Goal: Complete application form

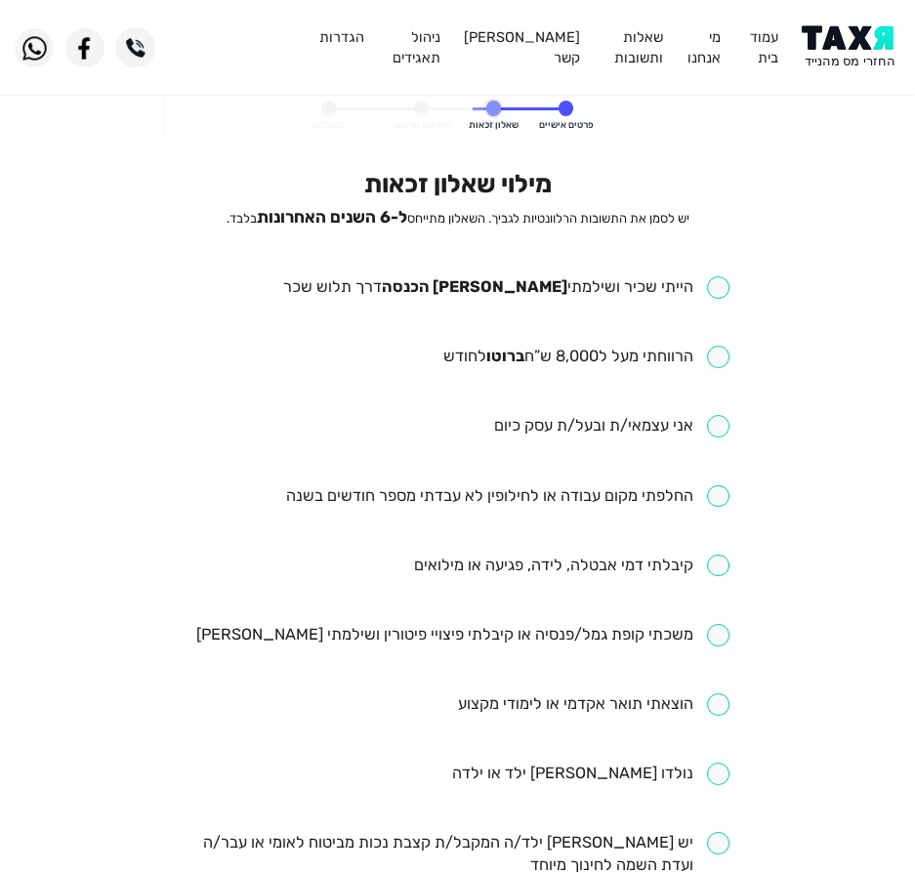
click at [577, 293] on input "checkbox" at bounding box center [506, 287] width 446 height 22
checkbox input "true"
click at [593, 350] on input "checkbox" at bounding box center [586, 357] width 286 height 22
checkbox input "true"
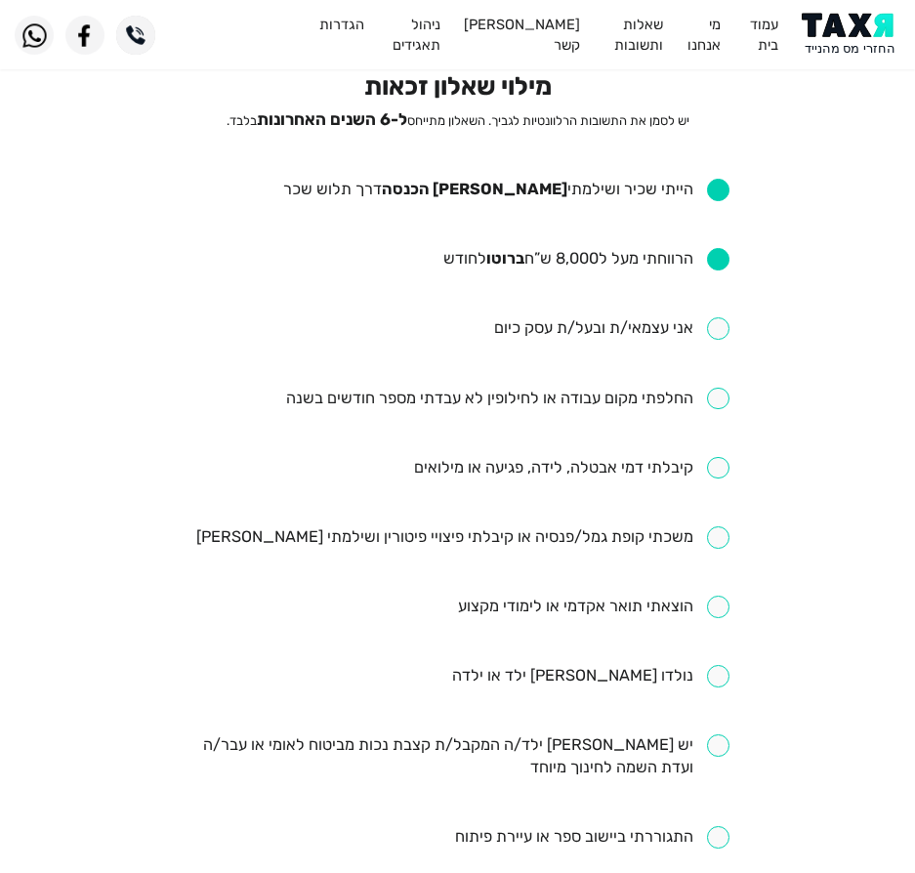
click at [828, 50] on img at bounding box center [851, 35] width 99 height 44
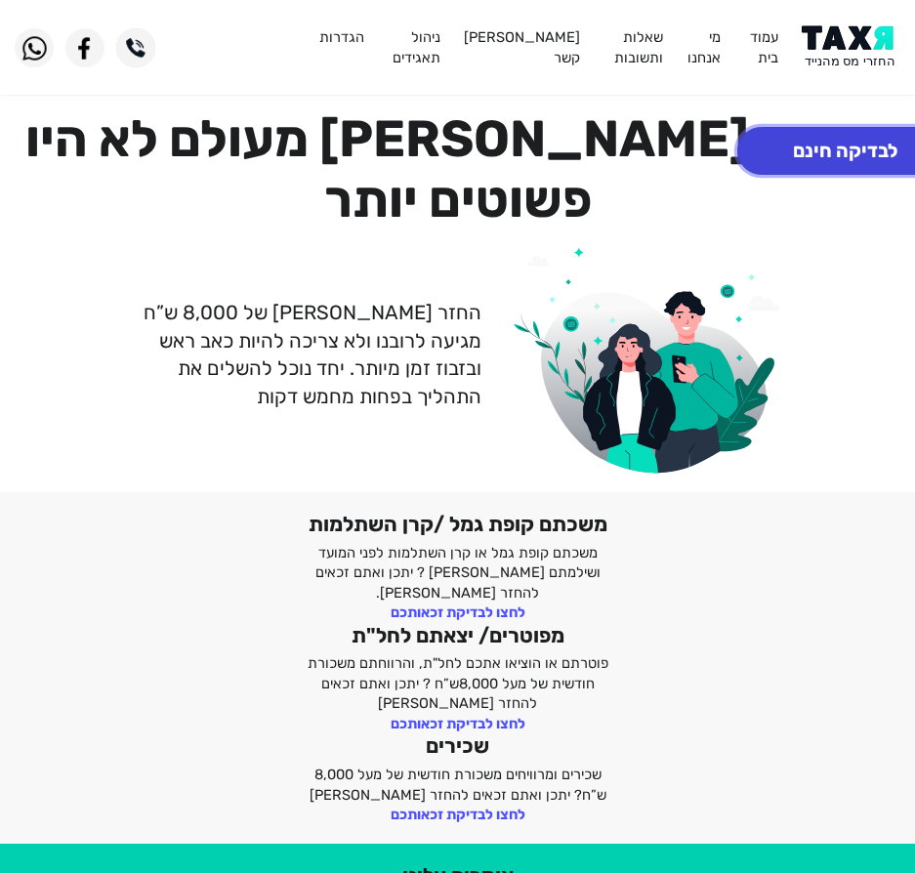
click at [850, 151] on button "לבדיקה חינם" at bounding box center [845, 151] width 216 height 48
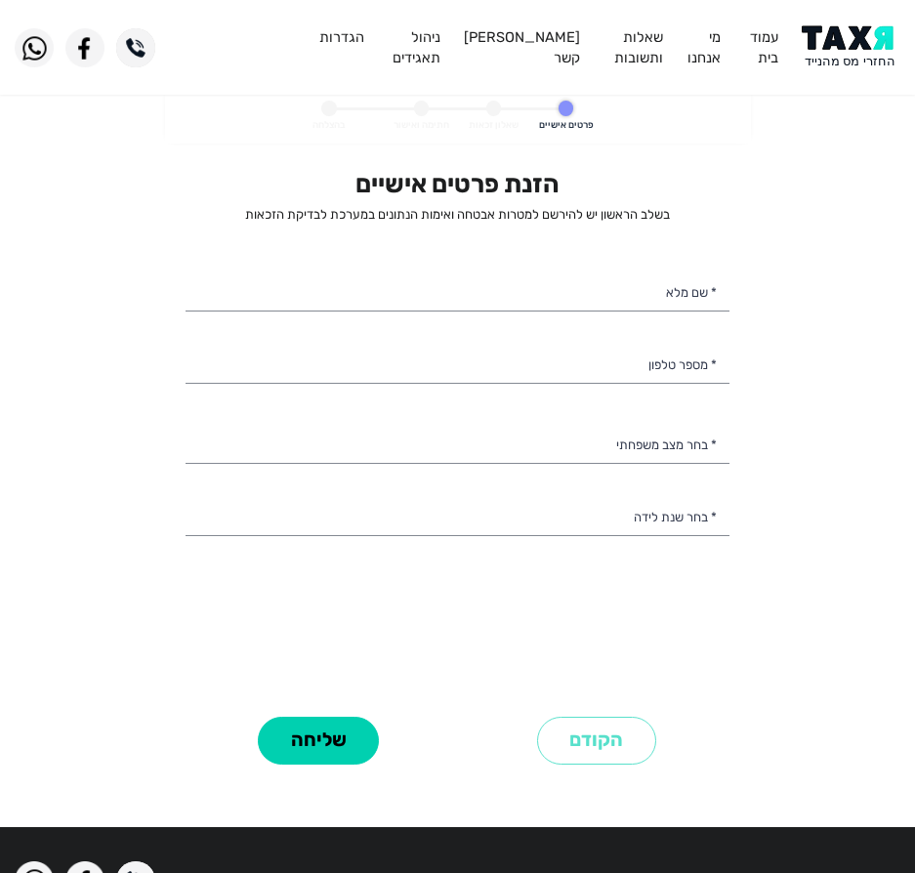
select select
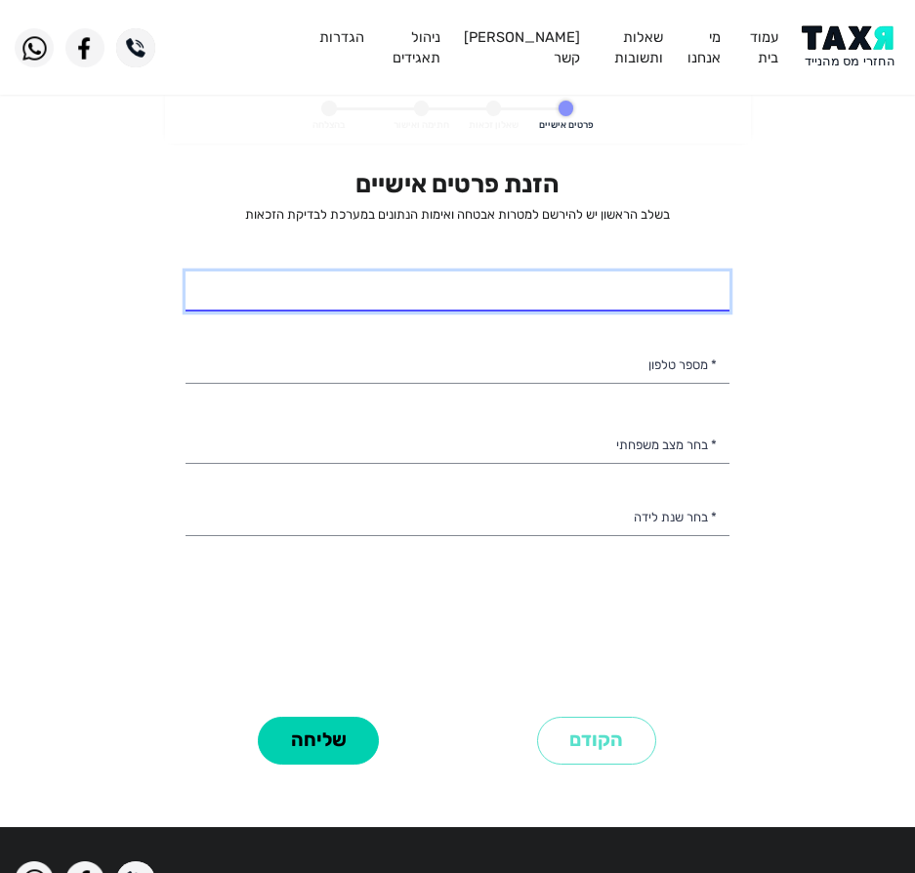
click at [523, 313] on div "הזנת פרטים אישיים בשלב הראשון יש להירשם למטרות אבטחה ואימות הנתונים במערכת לבדי…" at bounding box center [458, 439] width 544 height 541
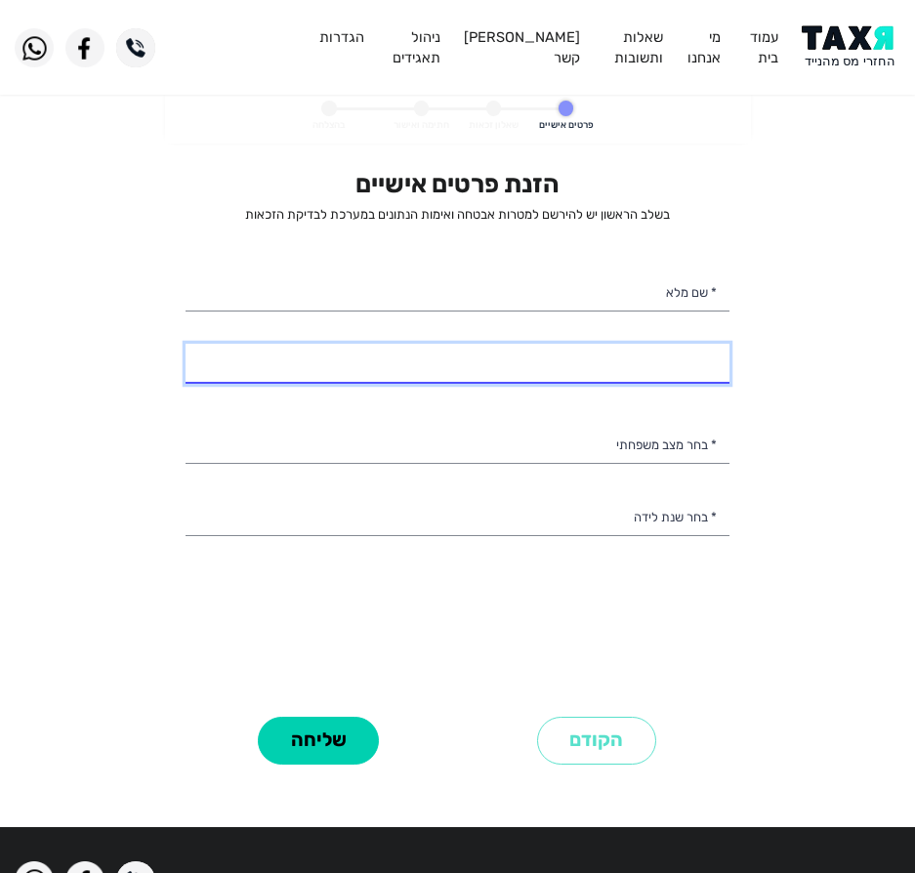
click at [517, 361] on input "* מספר טלפון" at bounding box center [458, 364] width 544 height 41
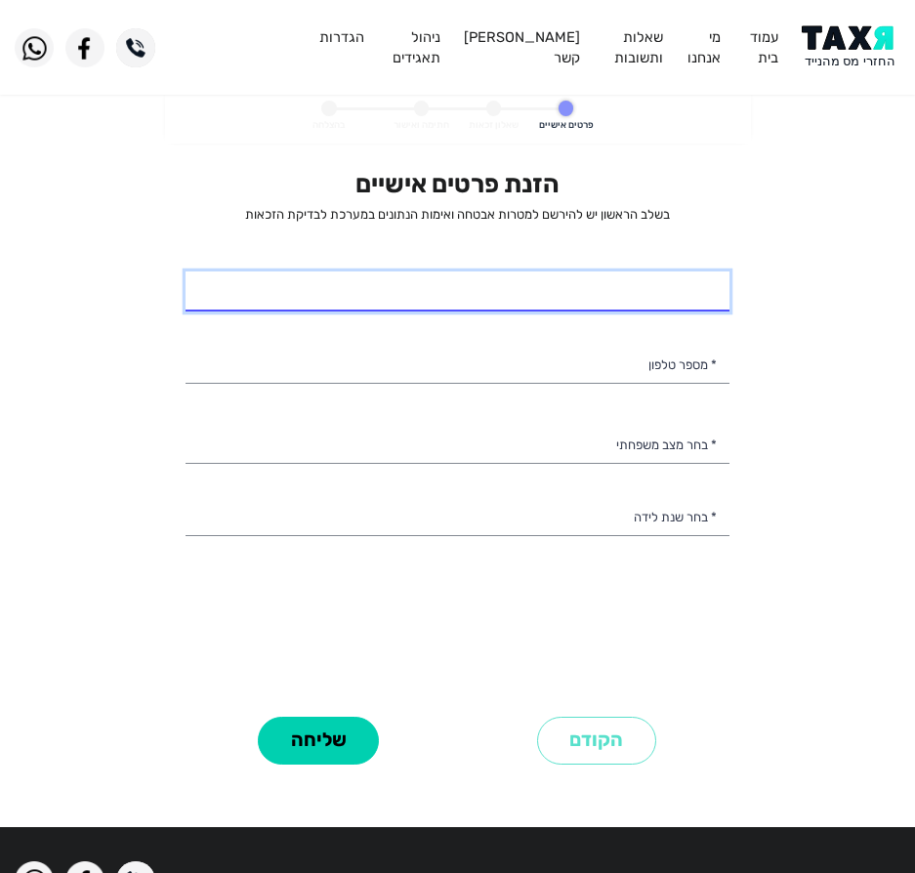
click at [540, 282] on input "* שם מלא" at bounding box center [458, 291] width 544 height 41
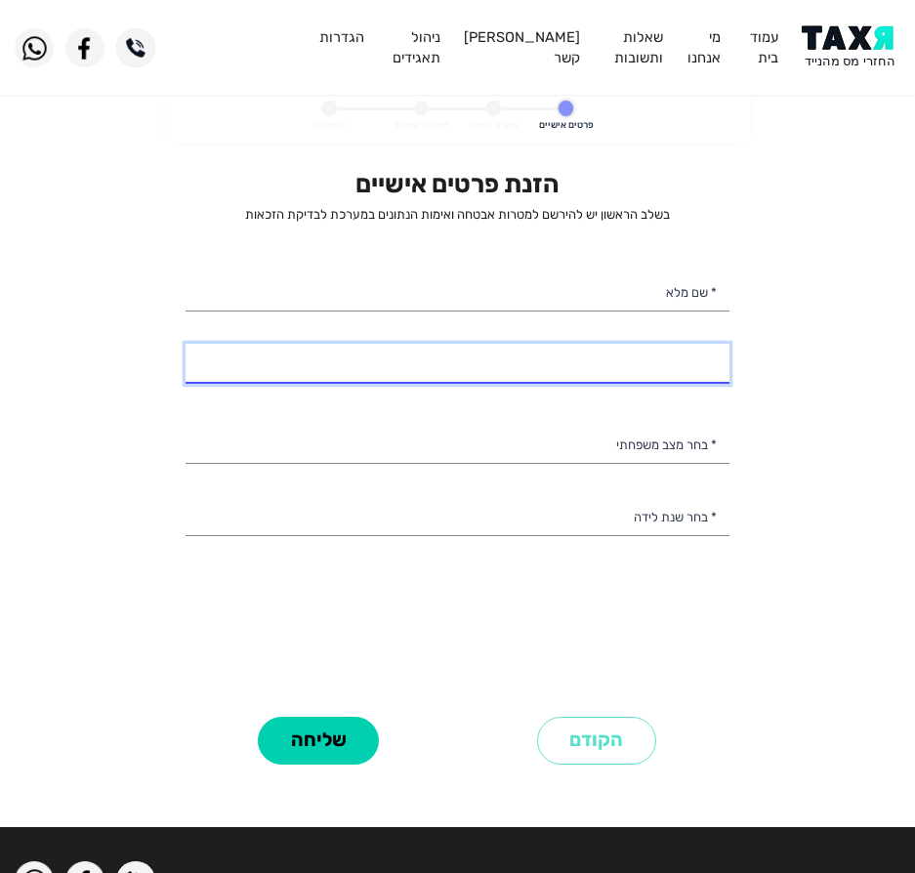
click at [498, 379] on input "* מספר טלפון" at bounding box center [458, 364] width 544 height 41
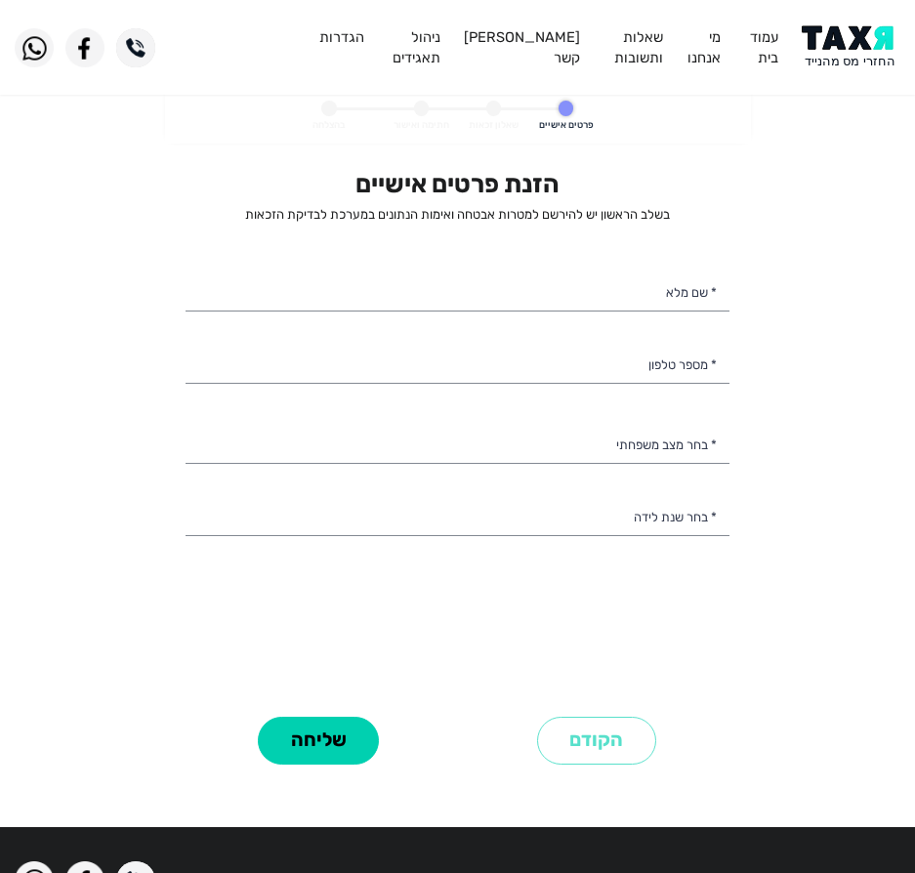
click at [451, 252] on div "הזנת פרטים אישיים בשלב הראשון יש להירשם למטרות אבטחה ואימות הנתונים במערכת לבדי…" at bounding box center [458, 439] width 544 height 541
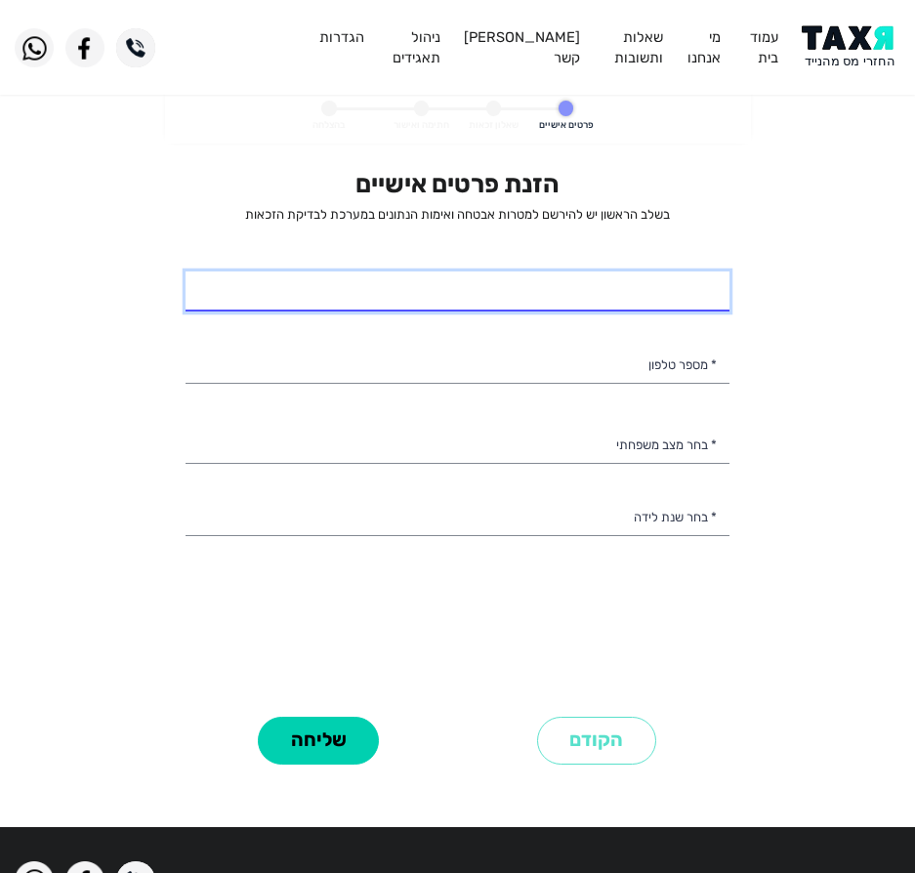
click at [438, 284] on input "* שם מלא" at bounding box center [458, 291] width 544 height 41
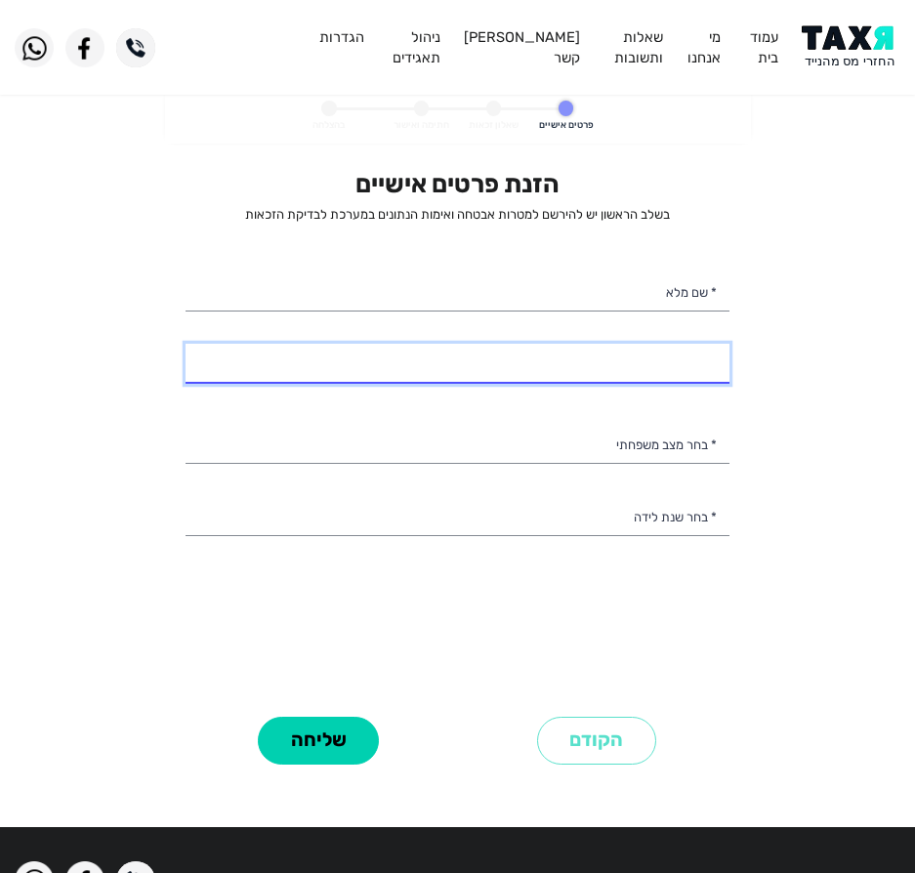
click at [414, 354] on input "* מספר טלפון" at bounding box center [458, 364] width 544 height 41
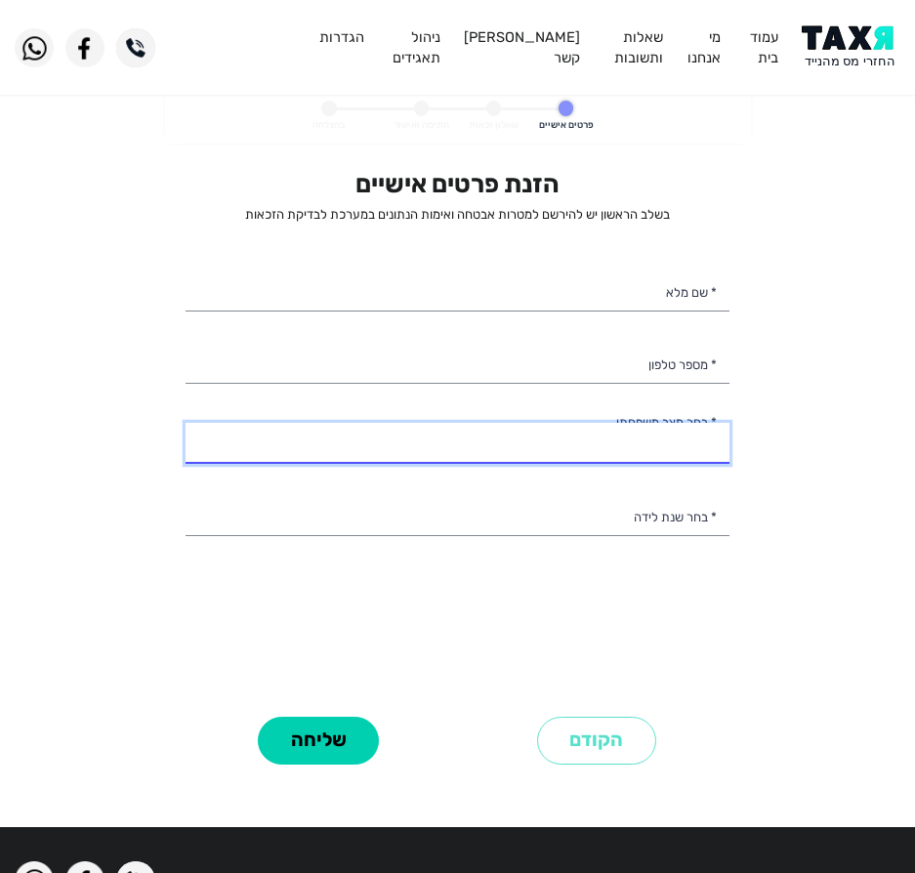
click at [503, 434] on select "רווק/ה נשוי/אה גרוש/ה אלמן/נה" at bounding box center [458, 443] width 544 height 41
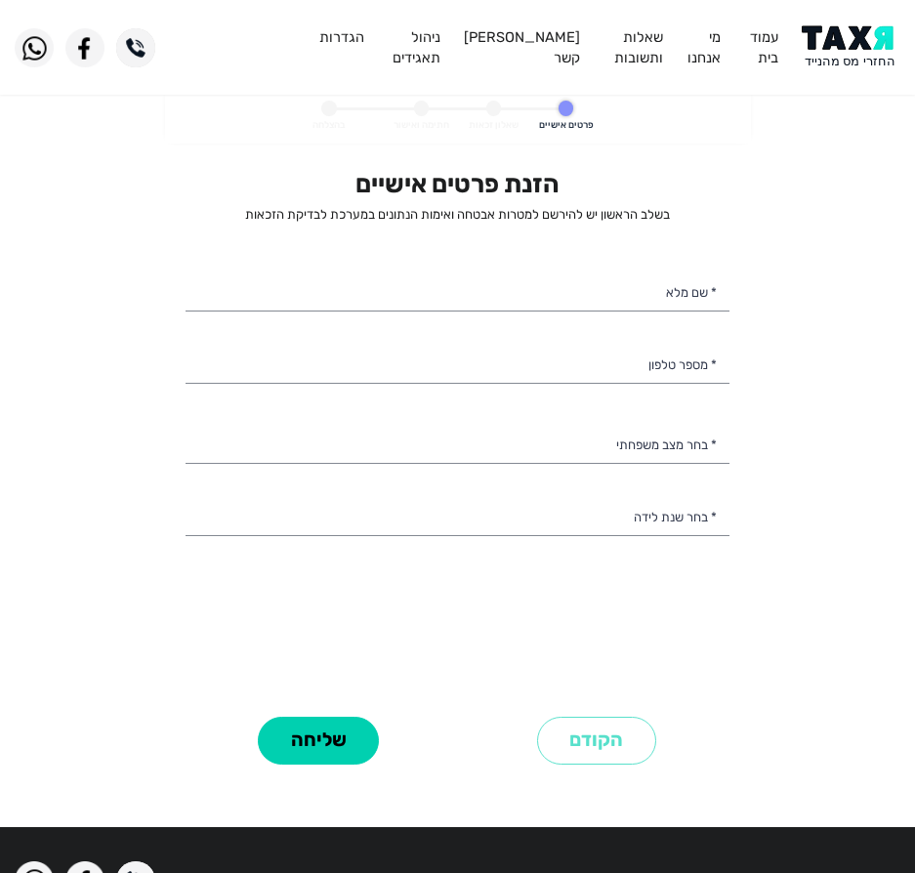
click at [120, 630] on personal-details "פרטים אישיים שאלון זכאות חתימה ואישור בהצלחה הזנת פרטים אישיים בשלב הראשון יש ל…" at bounding box center [457, 452] width 915 height 726
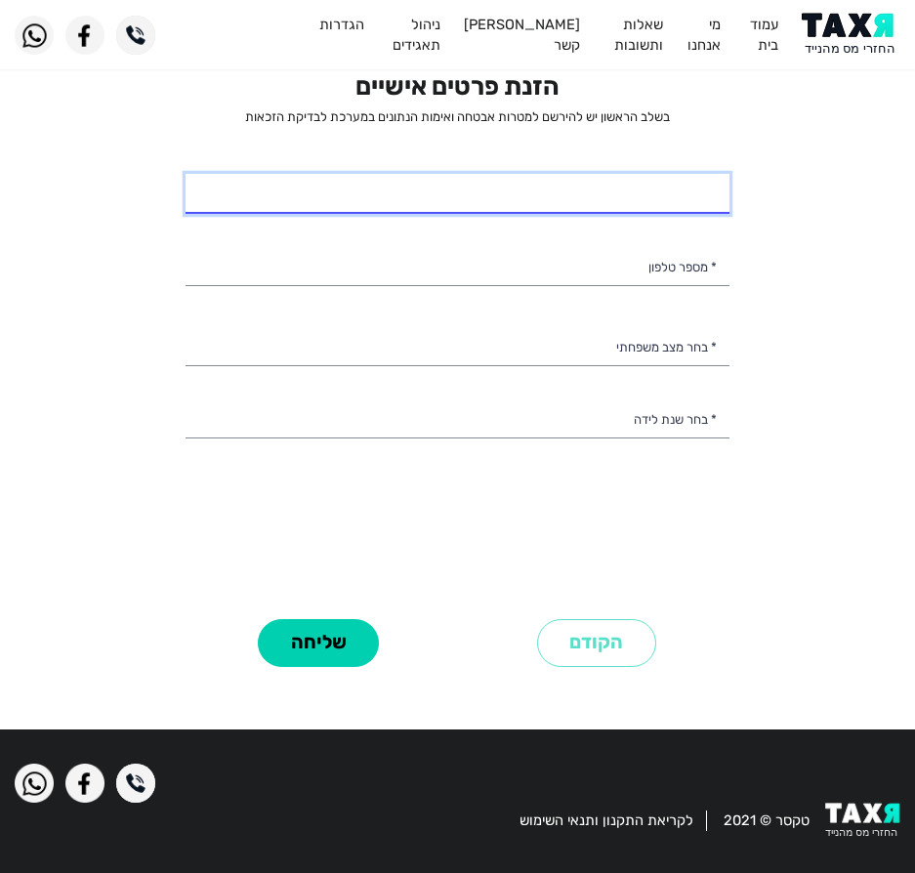
click at [664, 187] on input "* שם מלא" at bounding box center [458, 194] width 544 height 41
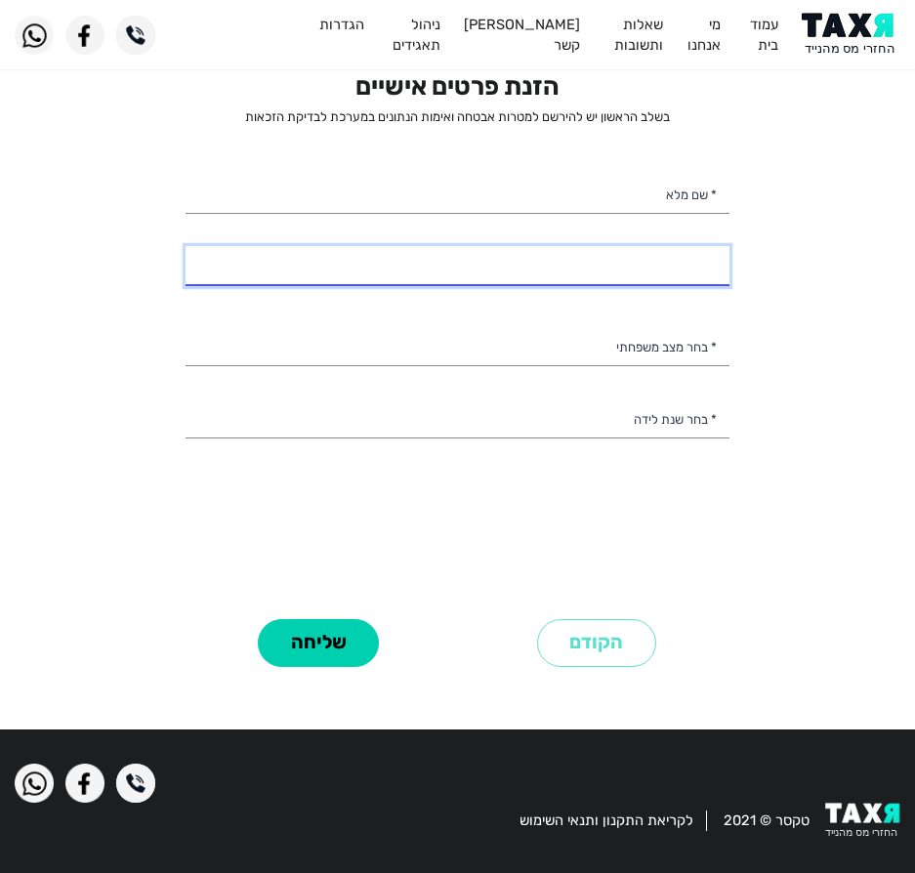
click at [448, 254] on input "* מספר טלפון" at bounding box center [458, 266] width 544 height 41
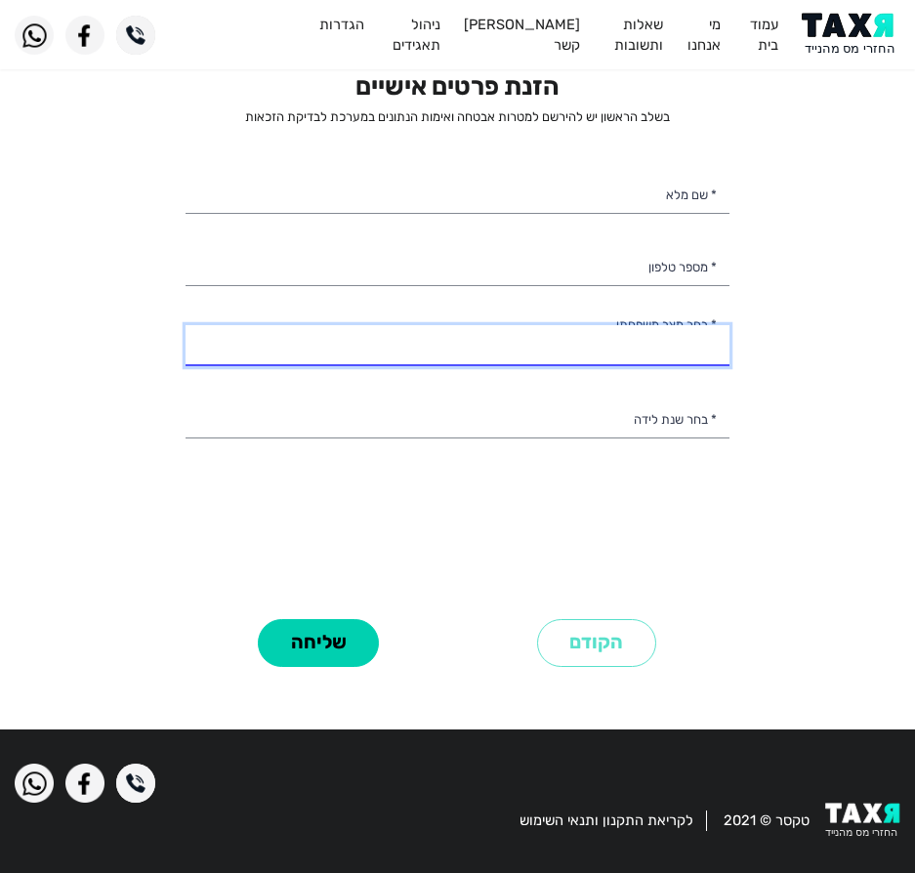
click at [461, 337] on select "רווק/ה נשוי/אה גרוש/ה אלמן/נה" at bounding box center [458, 345] width 544 height 41
drag, startPoint x: 395, startPoint y: 329, endPoint x: 371, endPoint y: 325, distance: 24.7
click at [395, 329] on select "רווק/ה נשוי/אה גרוש/ה אלמן/נה" at bounding box center [458, 345] width 544 height 41
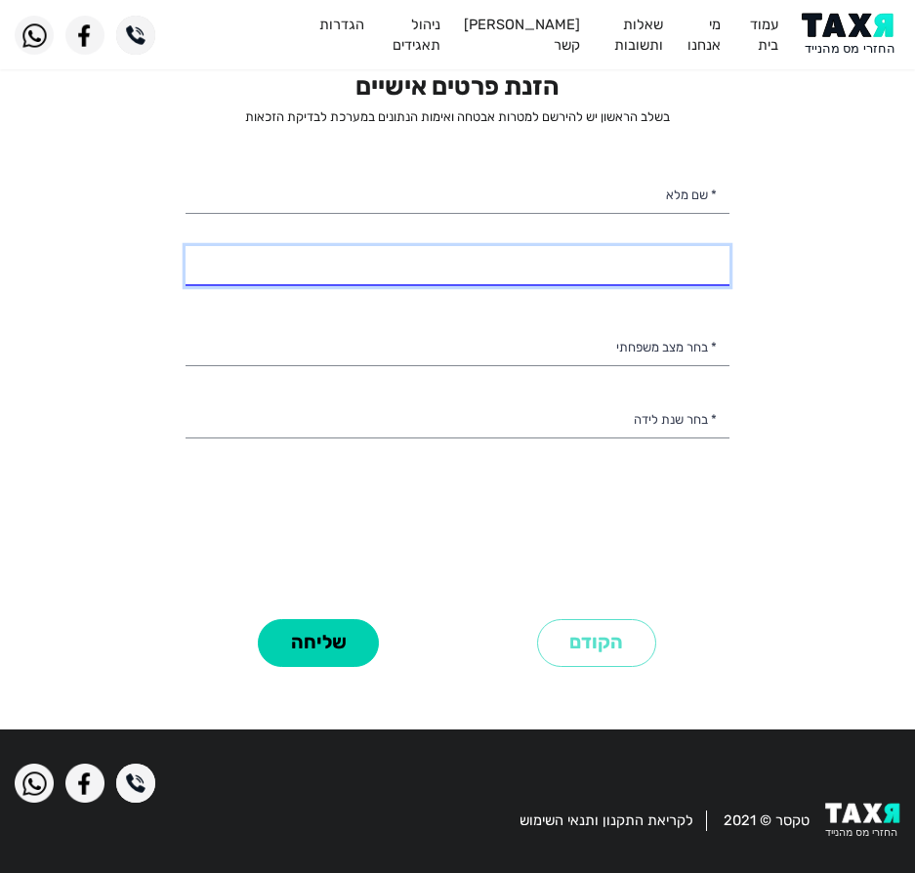
click at [294, 265] on input "* מספר טלפון" at bounding box center [458, 266] width 544 height 41
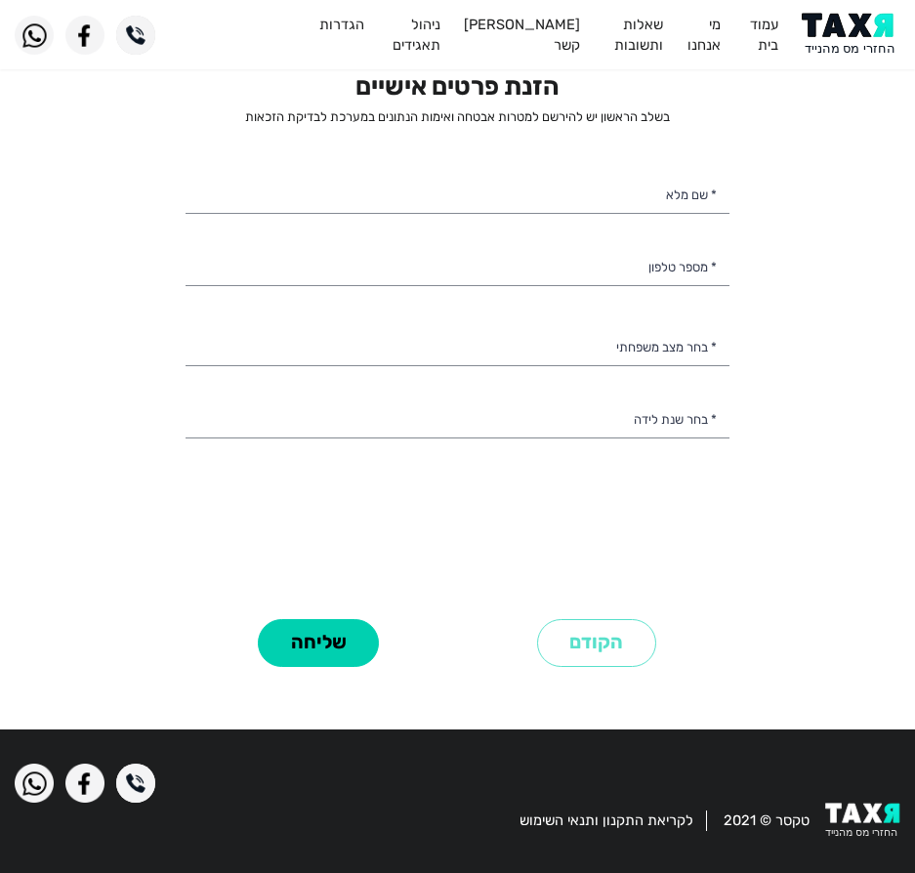
click at [171, 192] on div "הזנת פרטים אישיים בשלב הראשון יש להירשם למטרות אבטחה ואימות הנתונים במערכת לבדי…" at bounding box center [457, 371] width 573 height 601
drag, startPoint x: 561, startPoint y: 187, endPoint x: 545, endPoint y: 176, distance: 20.3
click at [563, 183] on input "* שם מלא" at bounding box center [458, 194] width 544 height 41
click at [614, 201] on input "* שם מלא" at bounding box center [458, 194] width 544 height 41
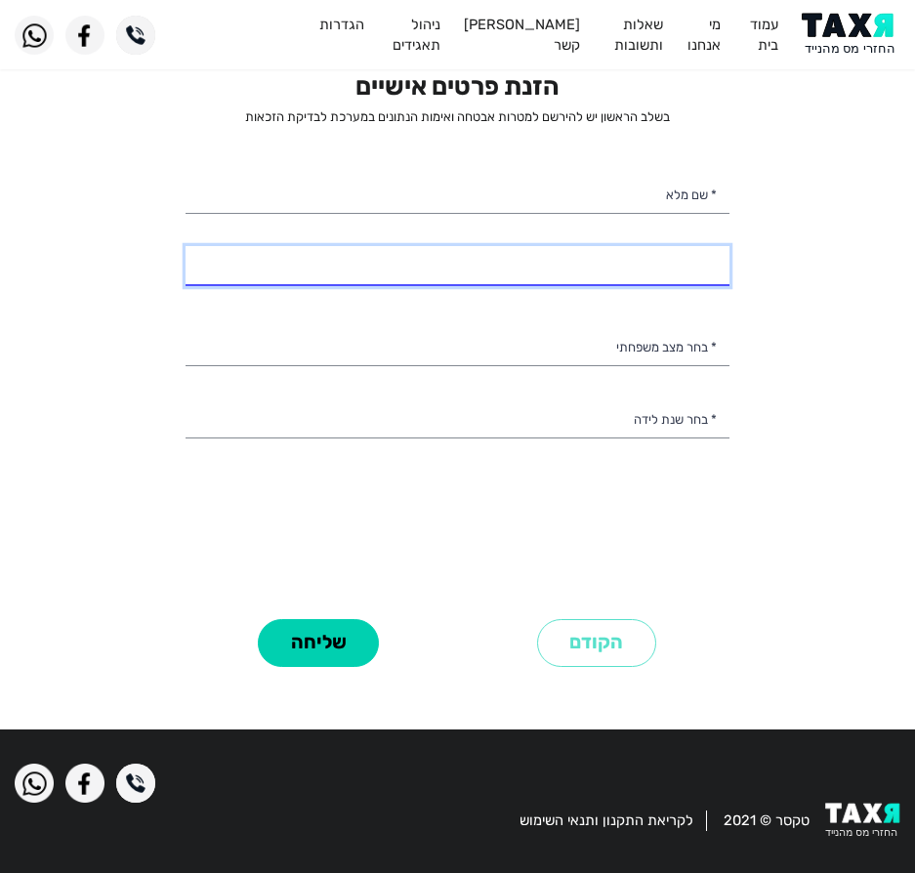
click at [692, 282] on input "* מספר טלפון" at bounding box center [458, 266] width 544 height 41
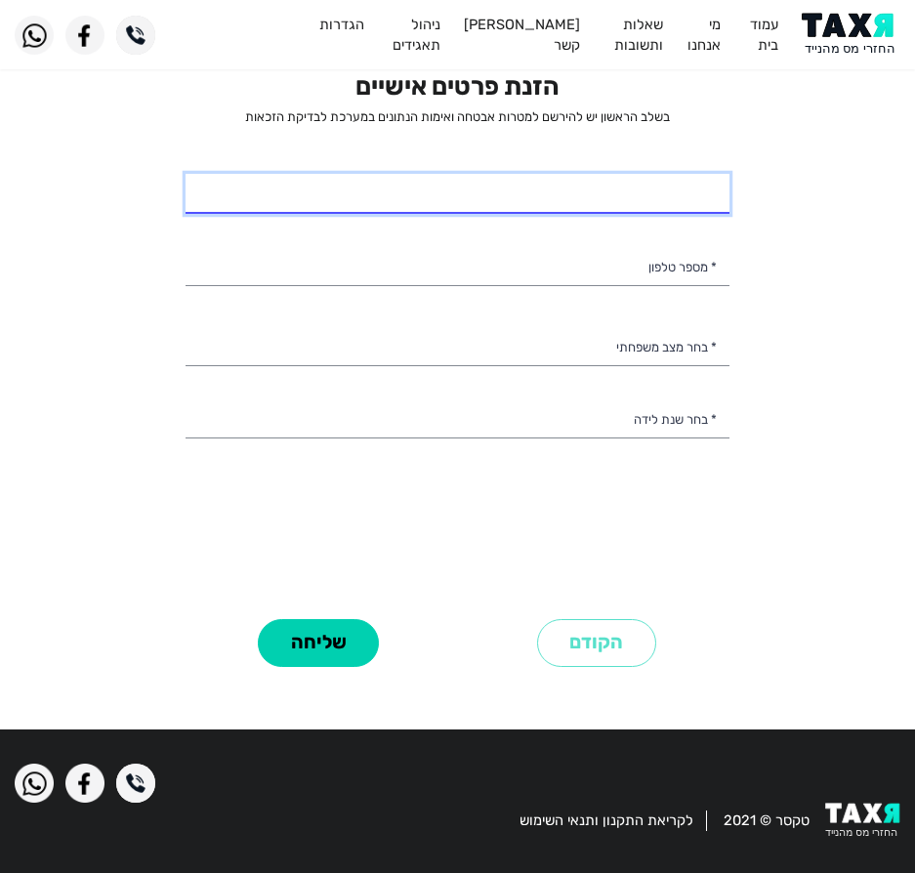
click at [676, 200] on input "* שם מלא" at bounding box center [458, 194] width 544 height 41
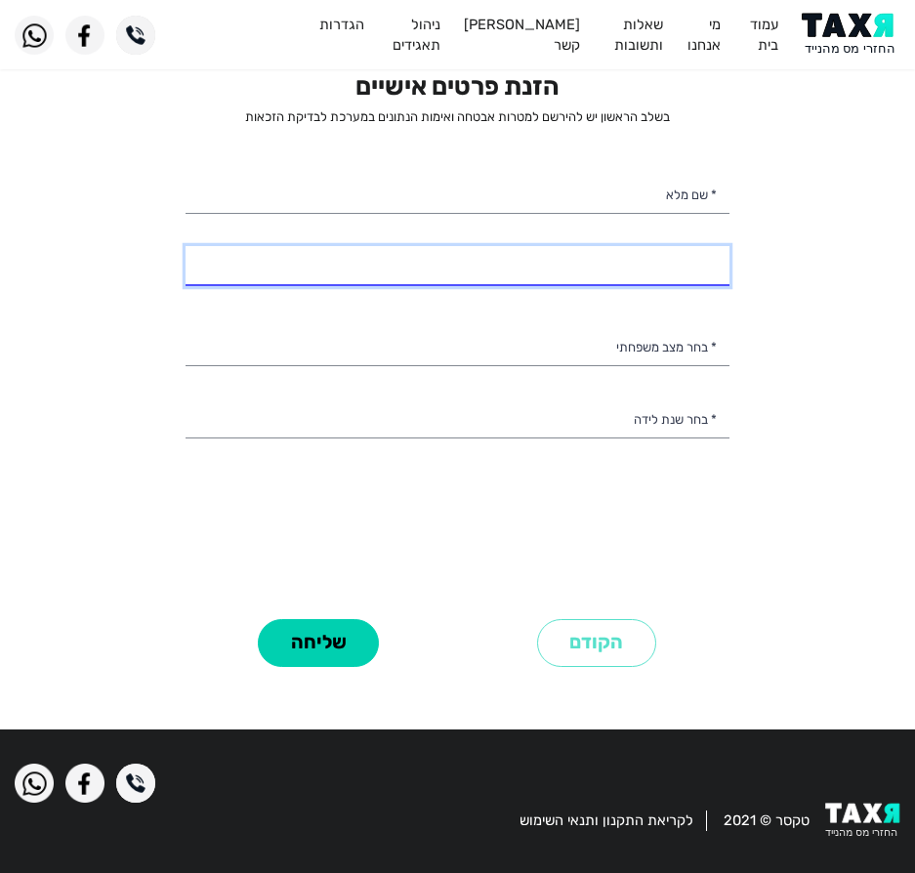
click at [675, 257] on input "* מספר טלפון" at bounding box center [458, 266] width 544 height 41
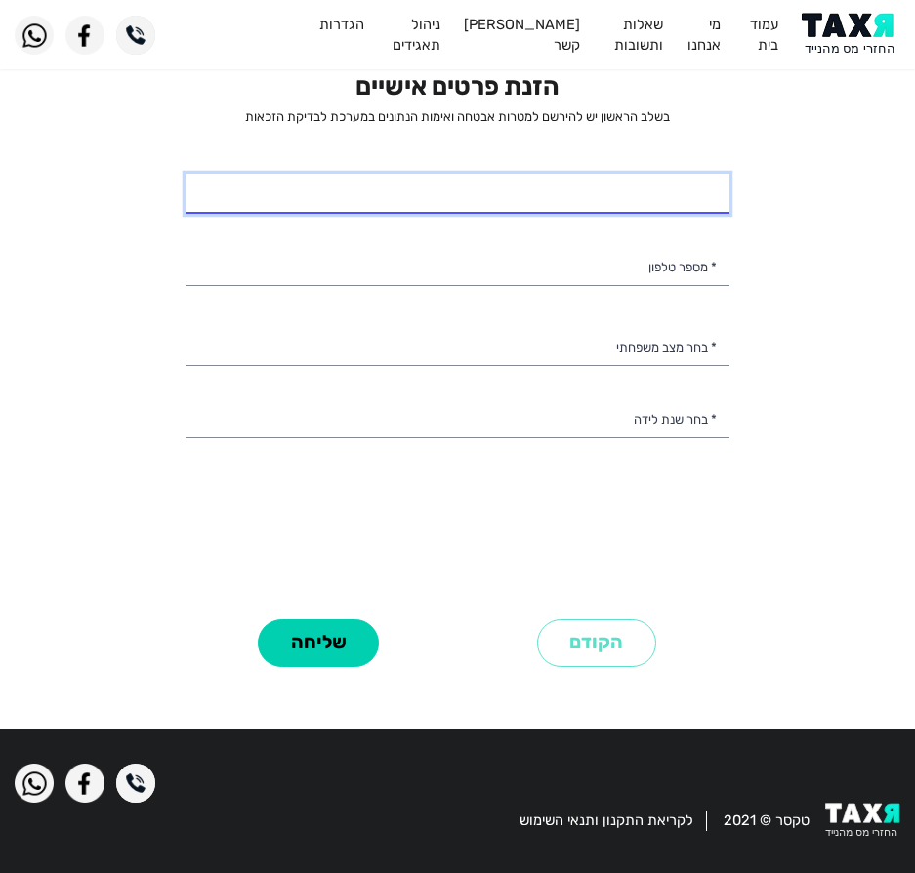
click at [644, 201] on input "* שם מלא" at bounding box center [458, 194] width 544 height 41
click at [567, 323] on div "הזנת פרטים אישיים בשלב הראשון יש להירשם למטרות אבטחה ואימות הנתונים במערכת לבדי…" at bounding box center [458, 341] width 544 height 541
click at [520, 174] on input "* שם מלא" at bounding box center [458, 194] width 544 height 41
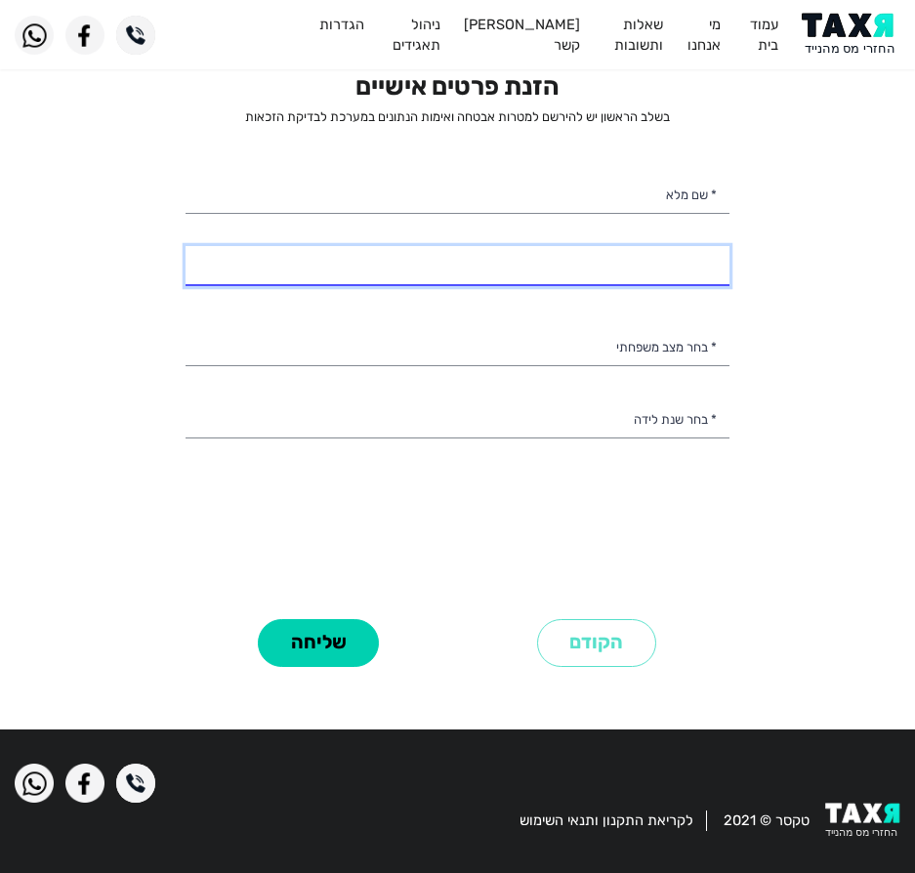
click at [574, 286] on input "* מספר טלפון" at bounding box center [458, 266] width 544 height 41
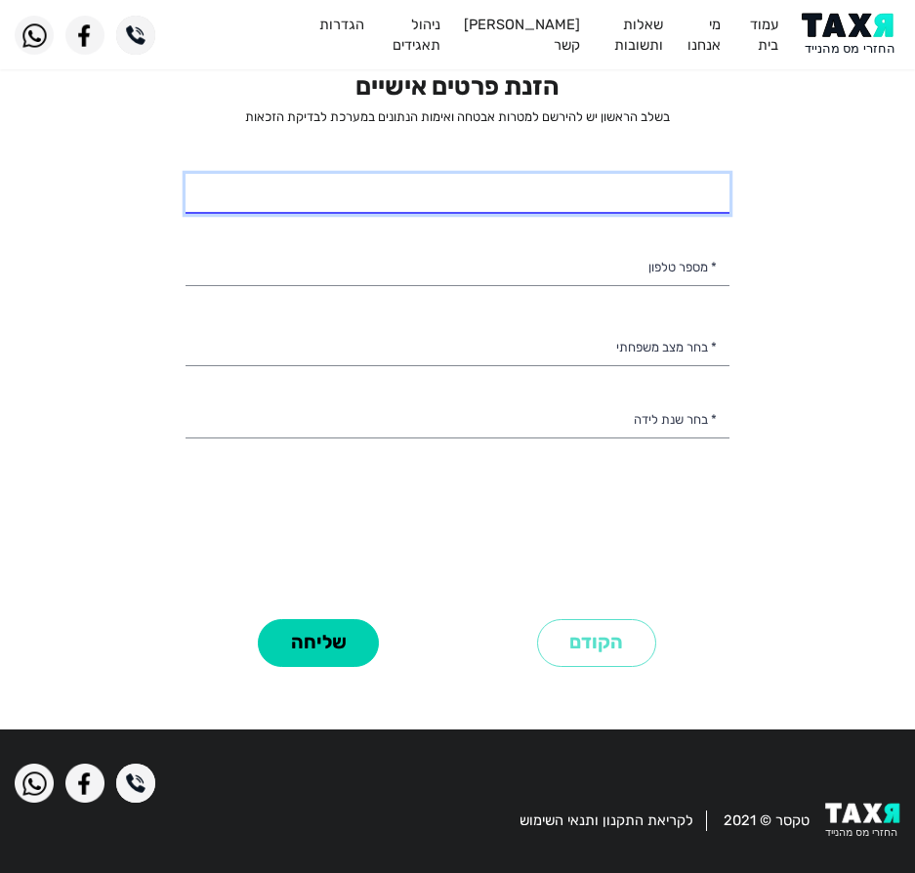
click at [600, 203] on input "* שם מלא" at bounding box center [458, 194] width 544 height 41
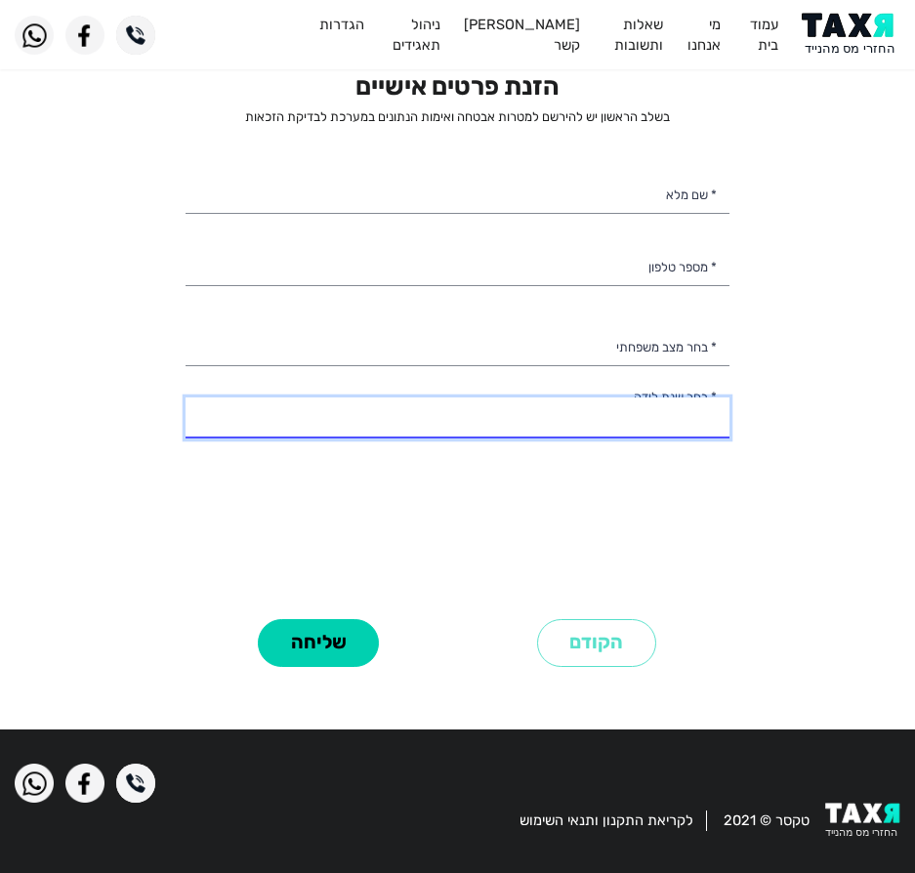
click at [706, 436] on select "2003 2002 2001 2000 1999 1998 1997 1996 1995 1994 1993 1992 1991 1990 1989 1988…" at bounding box center [458, 417] width 544 height 41
select select "3: 2001"
click at [186, 397] on select "2003 2002 2001 2000 1999 1998 1997 1996 1995 1994 1993 1992 1991 1990 1989 1988…" at bounding box center [458, 417] width 544 height 41
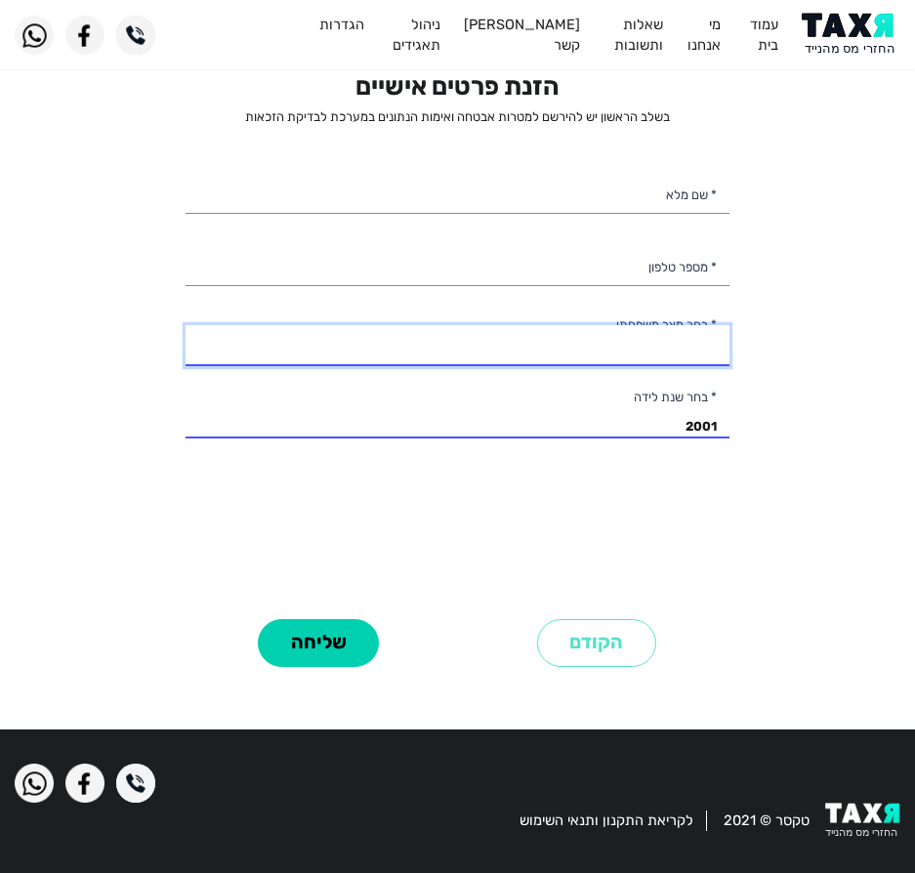
click at [673, 342] on select "רווק/ה נשוי/אה גרוש/ה אלמן/נה" at bounding box center [458, 345] width 544 height 41
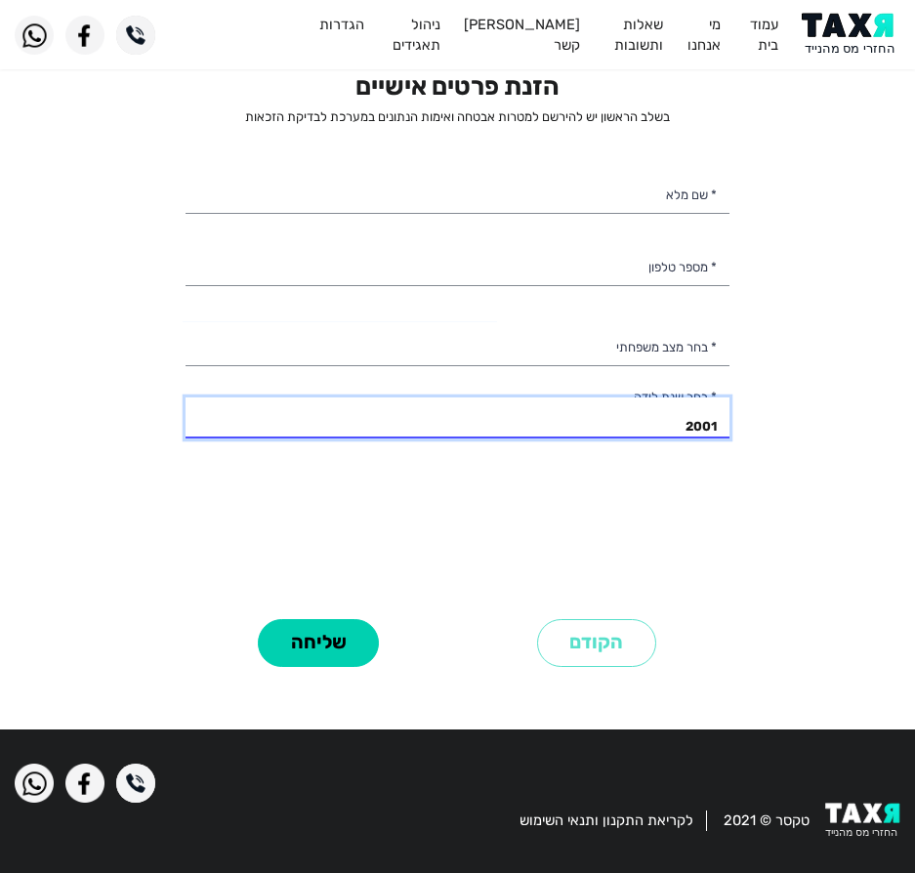
click at [565, 418] on select "2003 2002 2001 2000 1999 1998 1997 1996 1995 1994 1993 1992 1991 1990 1989 1988…" at bounding box center [458, 417] width 544 height 41
click at [565, 426] on select "2003 2002 2001 2000 1999 1998 1997 1996 1995 1994 1993 1992 1991 1990 1989 1988…" at bounding box center [458, 417] width 544 height 41
click at [595, 437] on span at bounding box center [458, 438] width 544 height 2
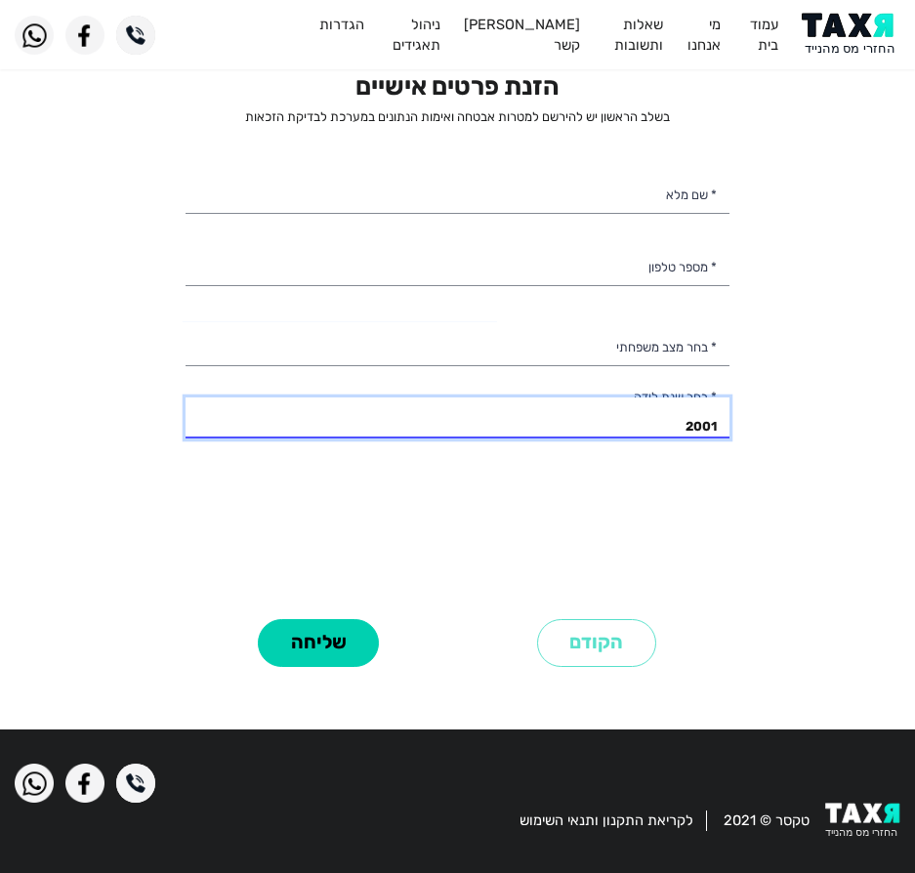
click at [590, 437] on div "2003 2002 2001 2000 1999 1998 1997 1996 1995 1994 1993 1992 1991 1990 1989 1988…" at bounding box center [458, 417] width 544 height 41
click at [602, 448] on div "הזנת פרטים אישיים בשלב הראשון יש להירשם למטרות אבטחה ואימות הנתונים במערכת לבדי…" at bounding box center [458, 341] width 544 height 541
click at [678, 425] on select "2003 2002 2001 2000 1999 1998 1997 1996 1995 1994 1993 1992 1991 1990 1989 1988…" at bounding box center [458, 417] width 544 height 41
click at [579, 453] on div "הזנת פרטים אישיים בשלב הראשון יש להירשם למטרות אבטחה ואימות הנתונים במערכת לבדי…" at bounding box center [458, 341] width 544 height 541
click at [489, 429] on select "2003 2002 2001 2000 1999 1998 1997 1996 1995 1994 1993 1992 1991 1990 1989 1988…" at bounding box center [458, 417] width 544 height 41
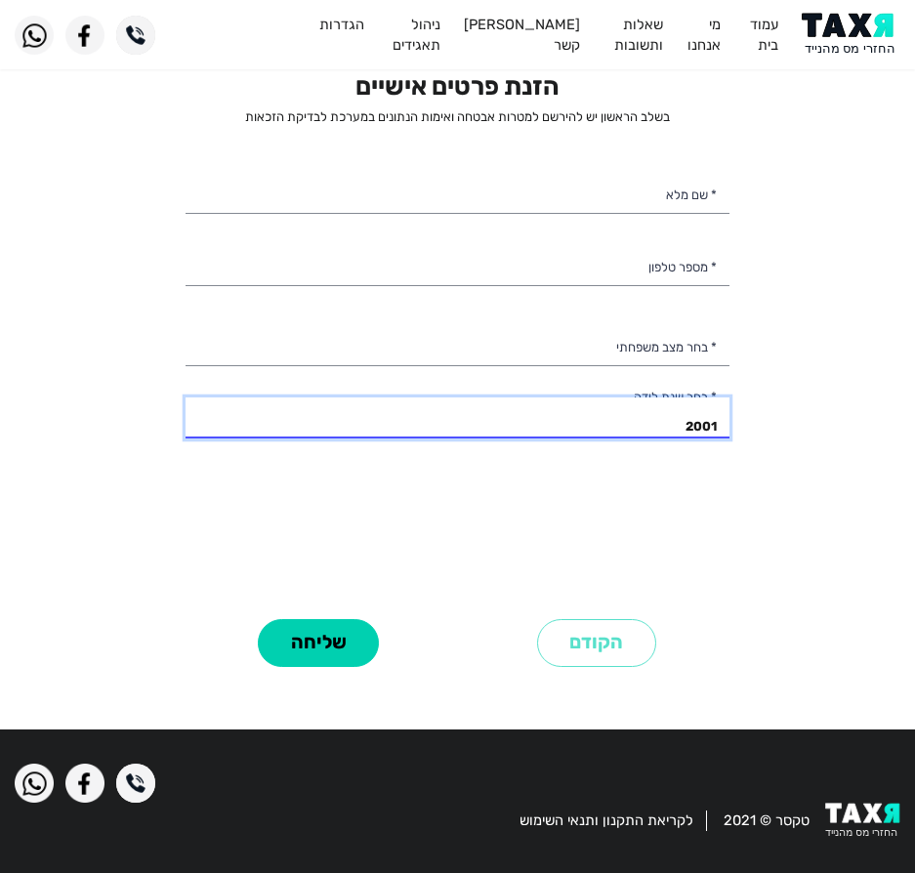
click at [489, 429] on select "2003 2002 2001 2000 1999 1998 1997 1996 1995 1994 1993 1992 1991 1990 1989 1988…" at bounding box center [458, 417] width 544 height 41
click at [490, 429] on select "2003 2002 2001 2000 1999 1998 1997 1996 1995 1994 1993 1992 1991 1990 1989 1988…" at bounding box center [458, 417] width 544 height 41
drag, startPoint x: 164, startPoint y: 531, endPoint x: 431, endPoint y: 432, distance: 284.6
click at [410, 449] on personal-details "פרטים אישיים שאלון זכאות חתימה ואישור בהצלחה הזנת פרטים אישיים בשלב הראשון יש ל…" at bounding box center [457, 354] width 915 height 726
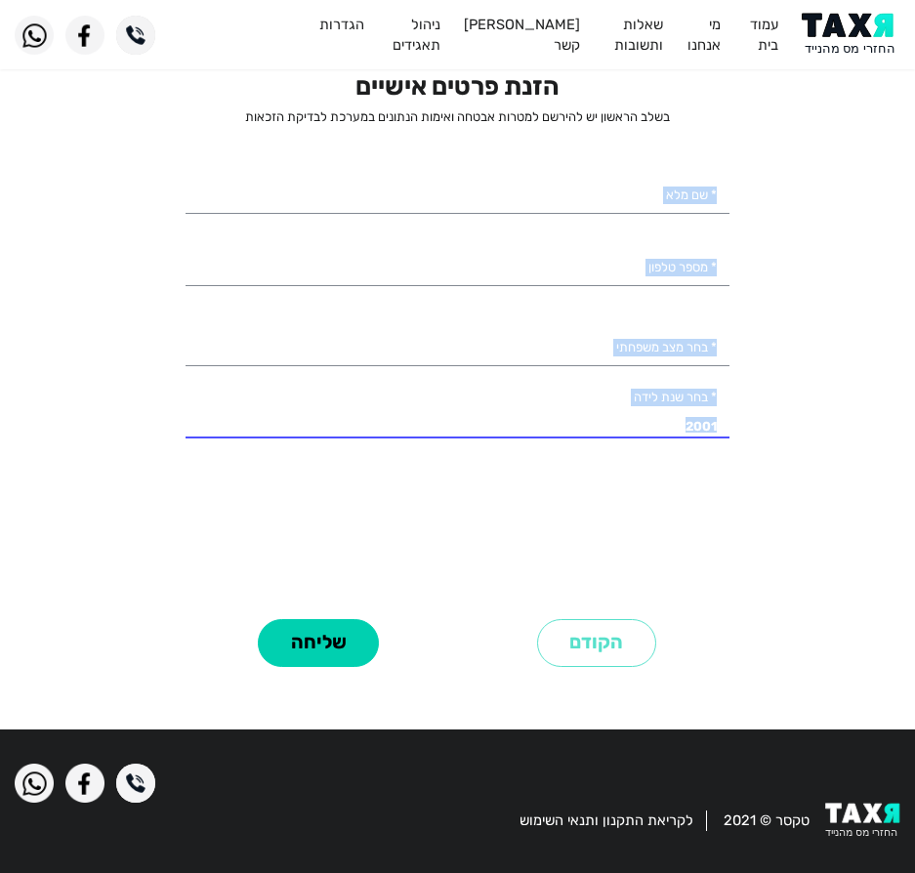
drag, startPoint x: 86, startPoint y: 105, endPoint x: 797, endPoint y: 651, distance: 896.3
click at [797, 651] on personal-details "פרטים אישיים שאלון זכאות חתימה ואישור בהצלחה הזנת פרטים אישיים בשלב הראשון יש ל…" at bounding box center [457, 354] width 915 height 726
click at [742, 557] on div "הזנת פרטים אישיים בשלב הראשון יש להירשם למטרות אבטחה ואימות הנתונים במערכת לבדי…" at bounding box center [457, 371] width 573 height 601
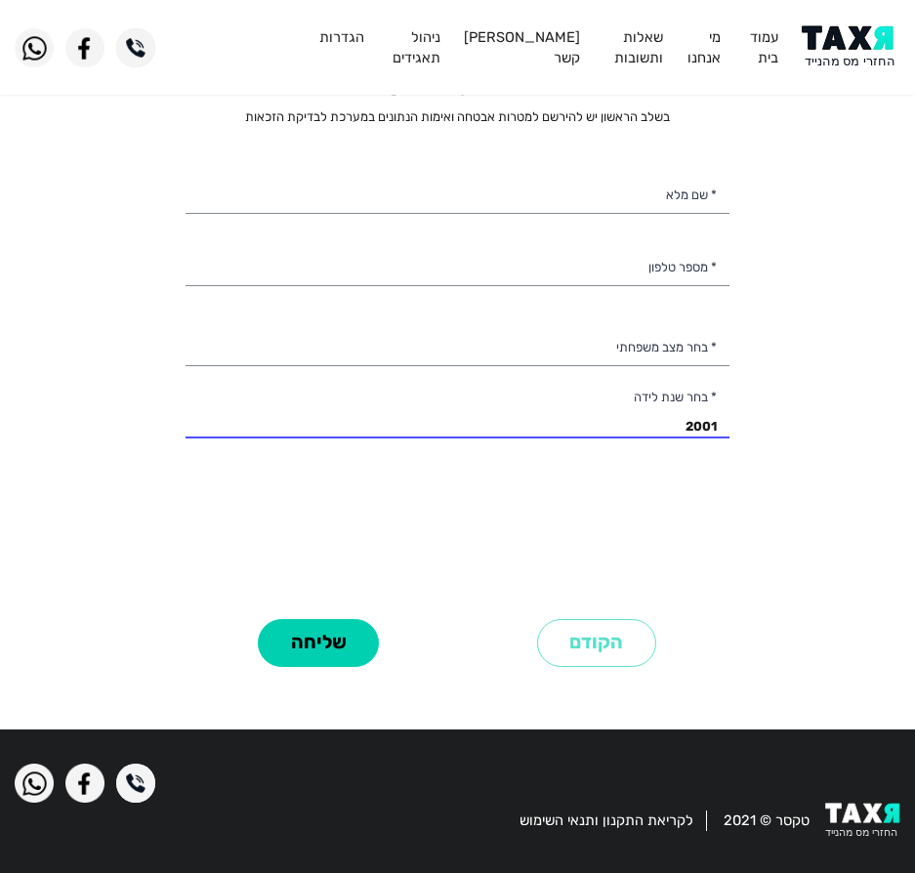
scroll to position [0, 0]
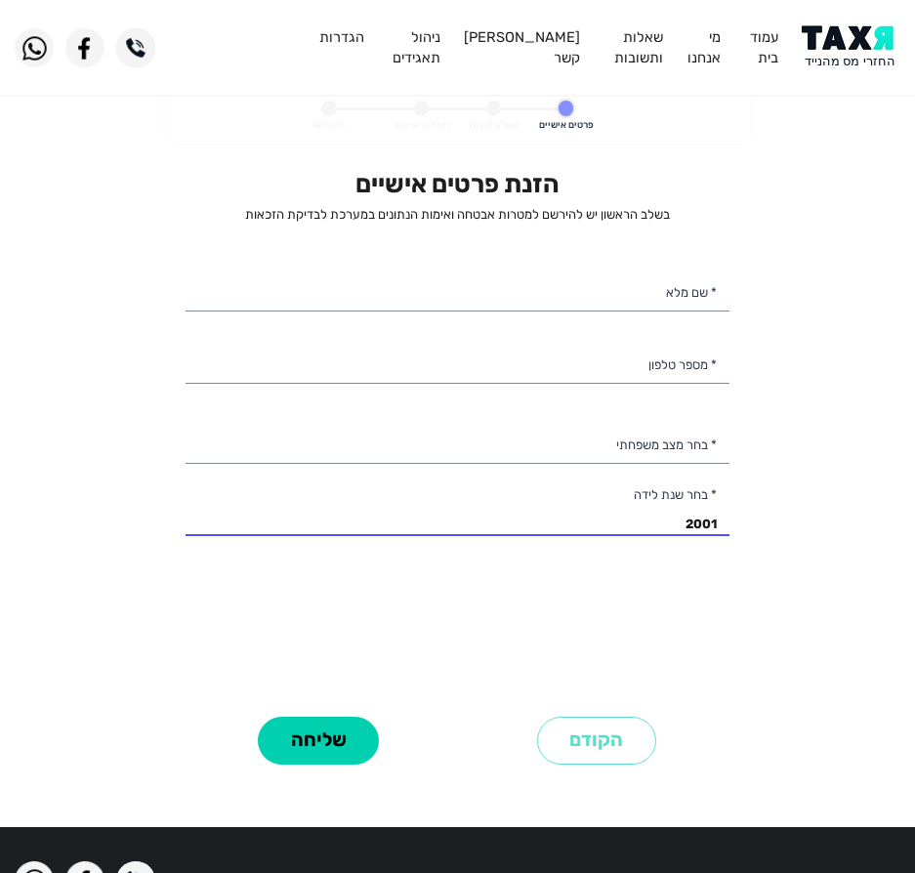
drag, startPoint x: 377, startPoint y: 451, endPoint x: 619, endPoint y: -78, distance: 582.0
click at [619, 0] on html "עמוד בית מי אנחנו שאלות ותשובות צור קשר ניהול תאגידים הגדרות פרטים אישיים שאלון…" at bounding box center [457, 485] width 915 height 971
click at [544, 150] on form "פרטים אישיים שאלון זכאות חתימה ואישור בהצלחה הזנת פרטים אישיים בשלב הראשון יש ל…" at bounding box center [458, 452] width 586 height 726
drag, startPoint x: 224, startPoint y: 149, endPoint x: 785, endPoint y: 550, distance: 689.6
click at [785, 550] on personal-details "פרטים אישיים שאלון זכאות חתימה ואישור בהצלחה הזנת פרטים אישיים בשלב הראשון יש ל…" at bounding box center [457, 452] width 915 height 726
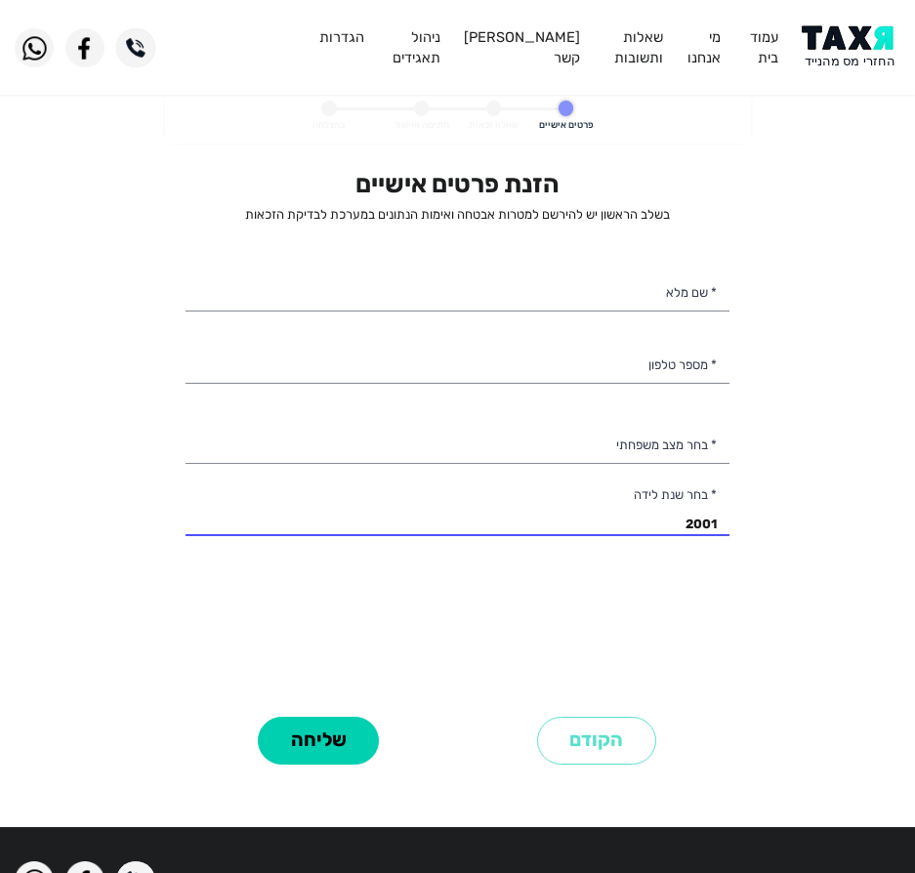
click at [785, 550] on personal-details "פרטים אישיים שאלון זכאות חתימה ואישור בהצלחה הזנת פרטים אישיים בשלב הראשון יש ל…" at bounding box center [457, 452] width 915 height 726
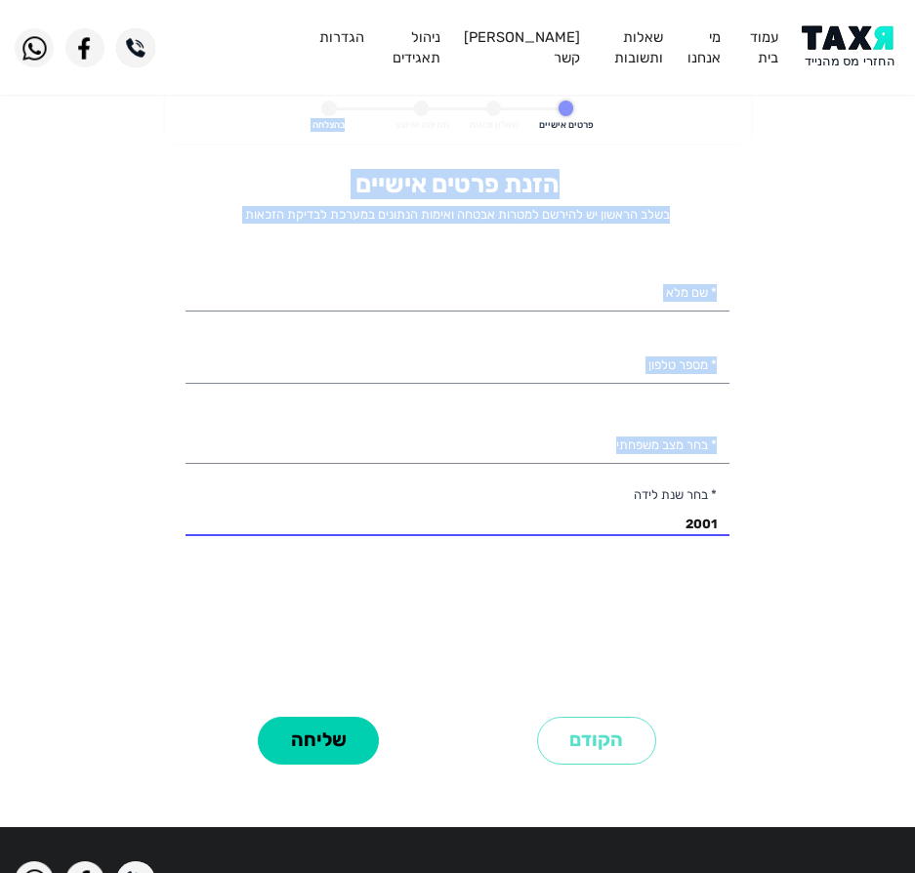
drag, startPoint x: 253, startPoint y: 148, endPoint x: 789, endPoint y: 544, distance: 666.2
click at [789, 544] on personal-details "פרטים אישיים שאלון זכאות חתימה ואישור בהצלחה הזנת פרטים אישיים בשלב הראשון יש ל…" at bounding box center [457, 452] width 915 height 726
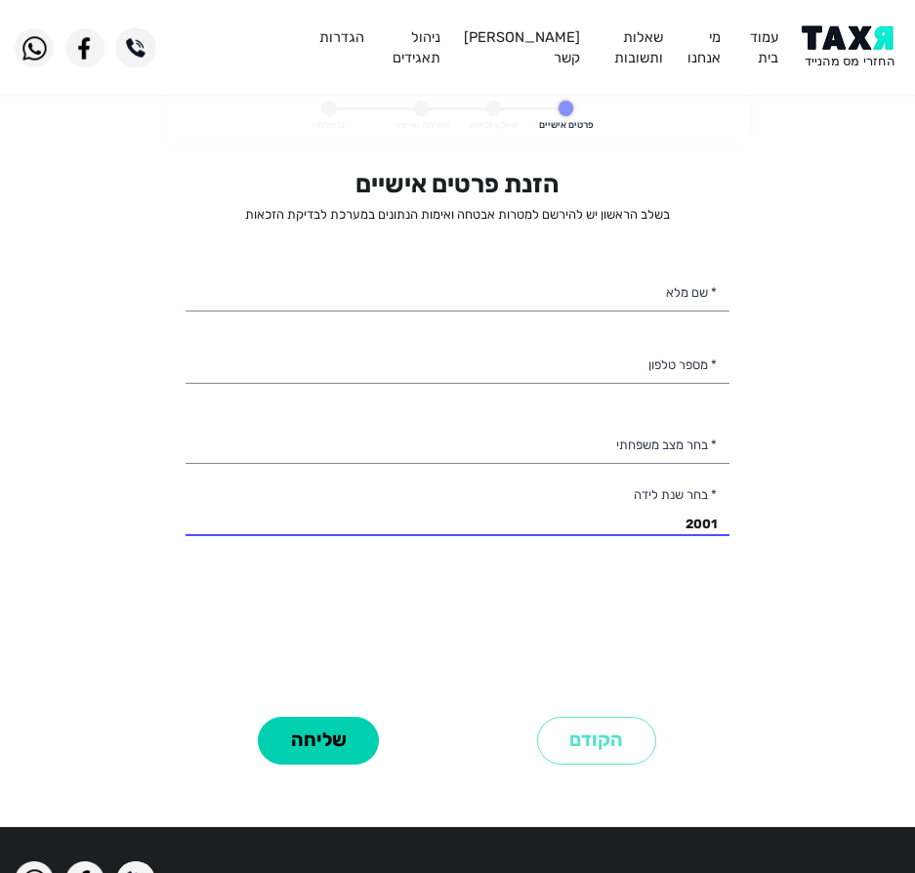
click at [144, 503] on personal-details "פרטים אישיים שאלון זכאות חתימה ואישור בהצלחה הזנת פרטים אישיים בשלב הראשון יש ל…" at bounding box center [457, 452] width 915 height 726
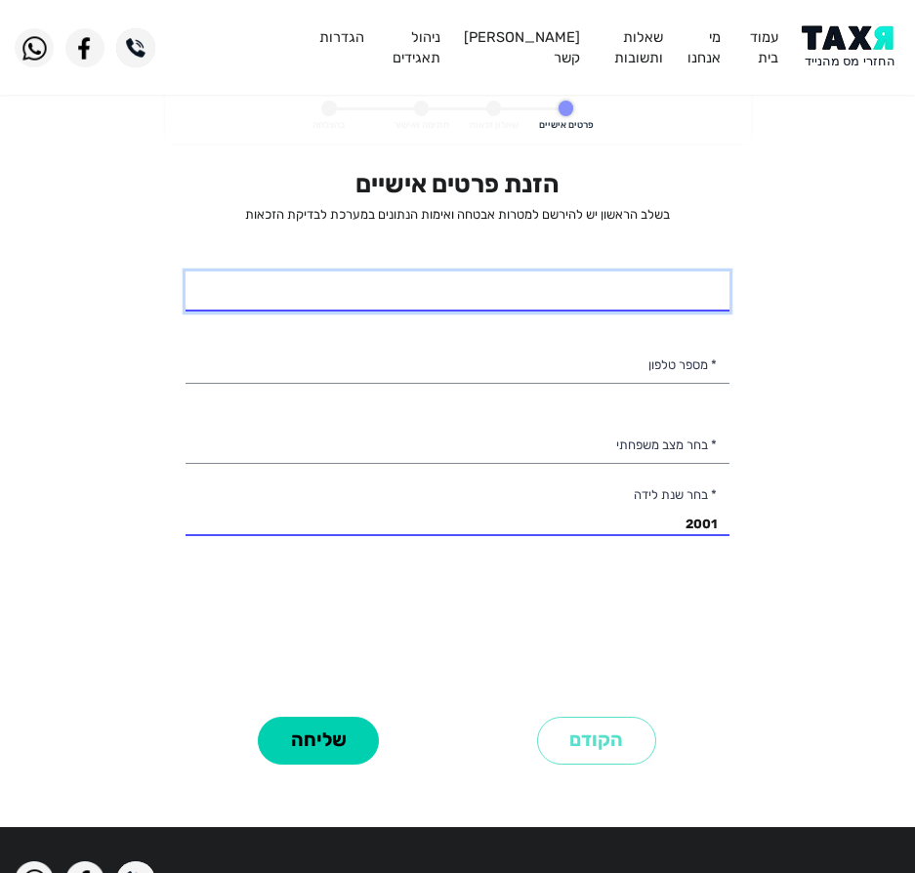
click at [561, 280] on input "* שם מלא" at bounding box center [458, 291] width 544 height 41
type input "אביה לוי"
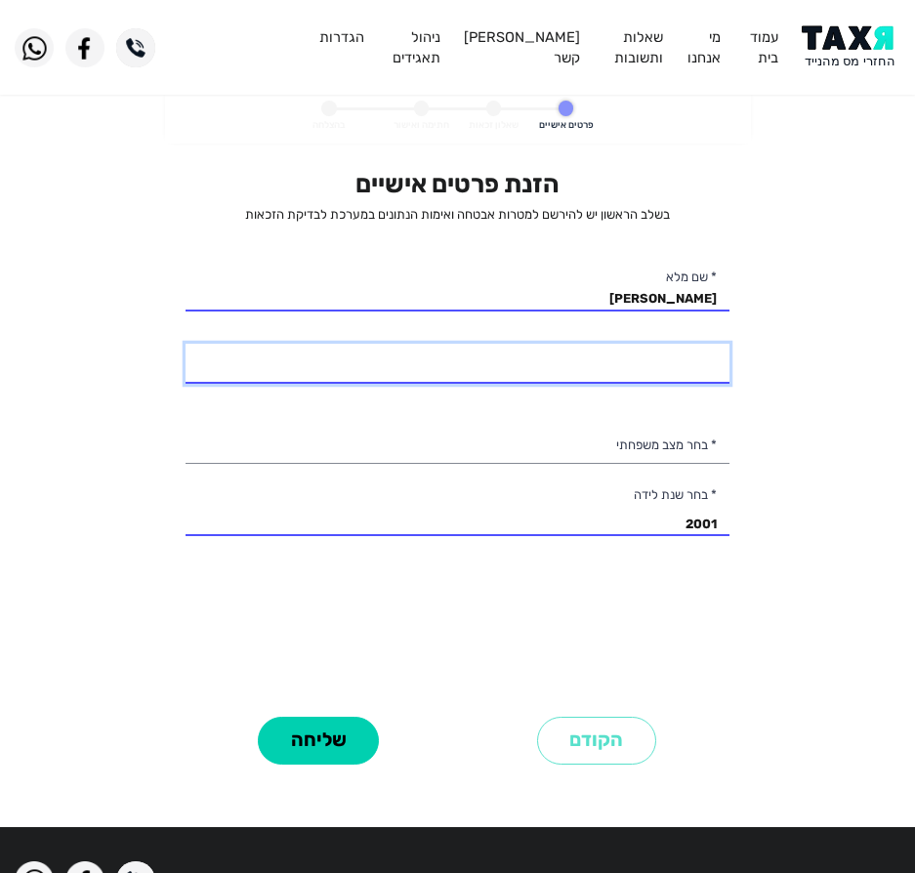
click at [643, 360] on input "* מספר טלפון" at bounding box center [458, 364] width 544 height 41
type input "055-6602403"
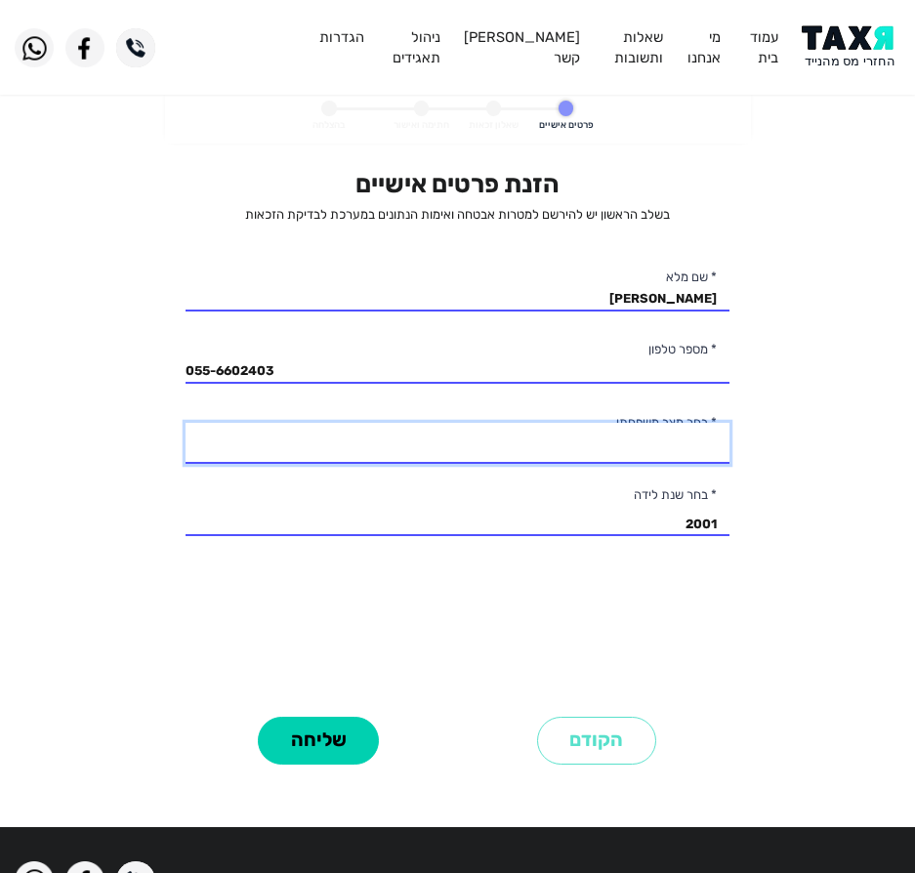
click at [559, 453] on select "רווק/ה נשוי/אה גרוש/ה אלמן/נה" at bounding box center [458, 443] width 544 height 41
select select "2: Married"
click at [186, 423] on select "רווק/ה נשוי/אה גרוש/ה אלמן/נה" at bounding box center [458, 443] width 544 height 41
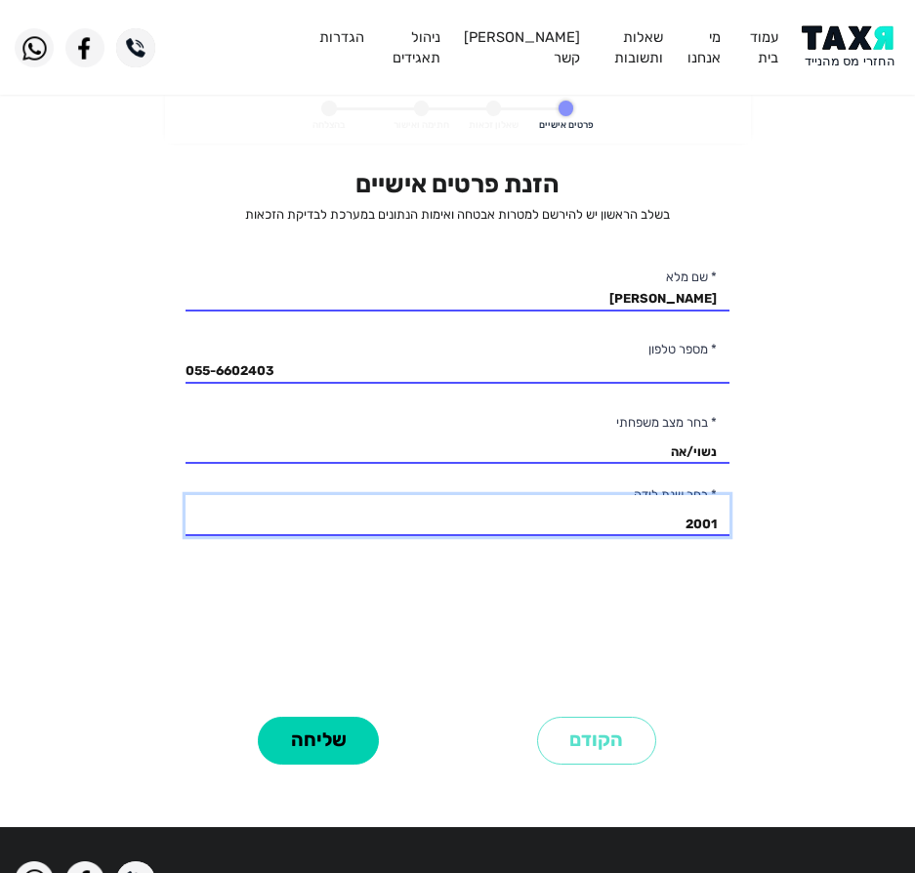
click at [542, 518] on select "2003 2002 2001 2000 1999 1998 1997 1996 1995 1994 1993 1992 1991 1990 1989 1988…" at bounding box center [458, 515] width 544 height 41
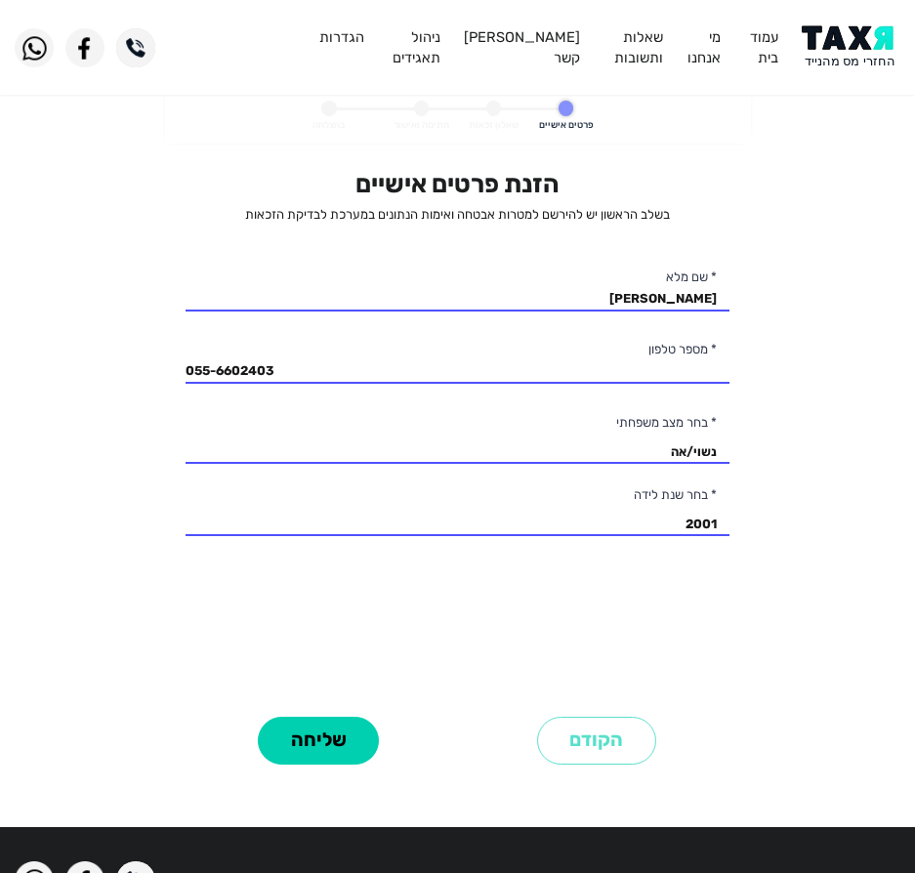
click at [657, 537] on div "הזנת פרטים אישיים בשלב הראשון יש להירשם למטרות אבטחה ואימות הנתונים במערכת לבדי…" at bounding box center [458, 439] width 544 height 541
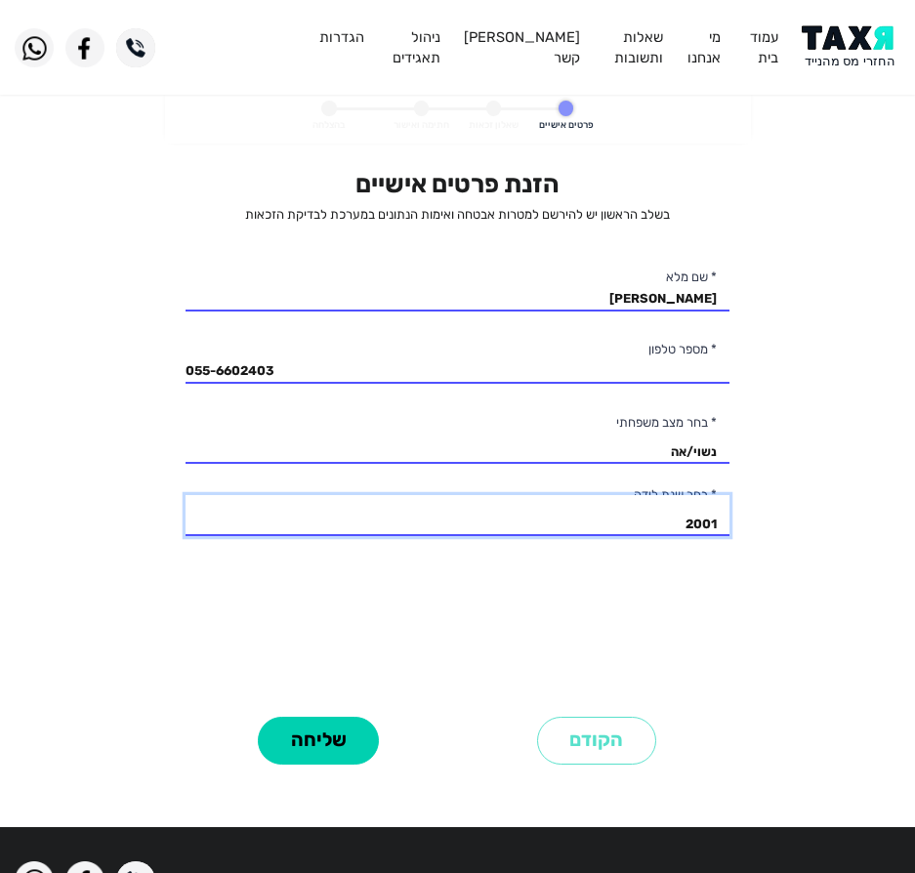
click at [658, 512] on select "2003 2002 2001 2000 1999 1998 1997 1996 1995 1994 1993 1992 1991 1990 1989 1988…" at bounding box center [458, 515] width 544 height 41
select select "5: 1999"
click at [186, 495] on select "2003 2002 2001 2000 1999 1998 1997 1996 1995 1994 1993 1992 1991 1990 1989 1988…" at bounding box center [458, 515] width 544 height 41
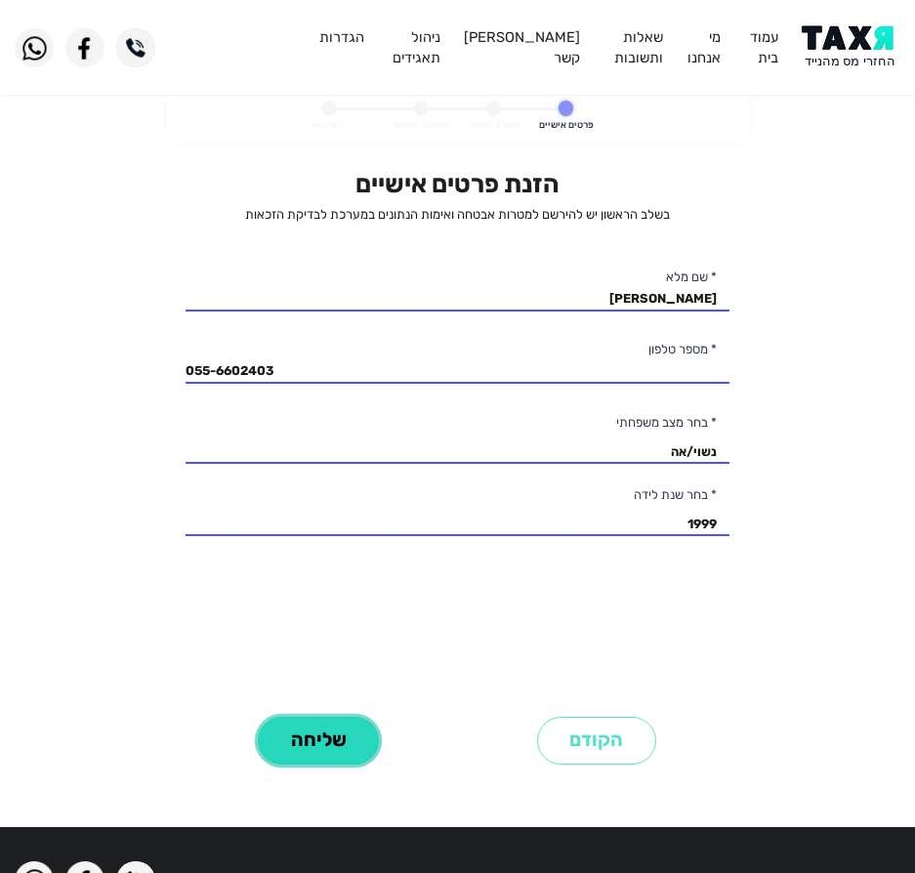
click at [306, 731] on button "שליחה" at bounding box center [318, 741] width 121 height 48
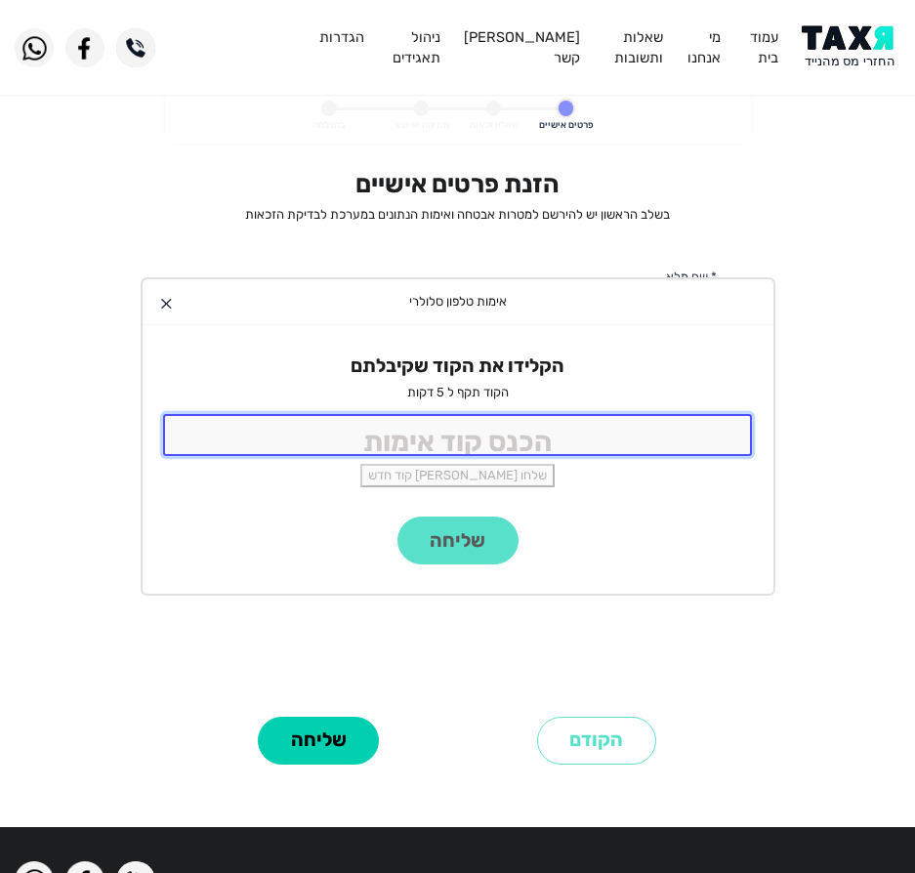
click at [414, 446] on input "tel" at bounding box center [458, 435] width 590 height 42
type input "9988"
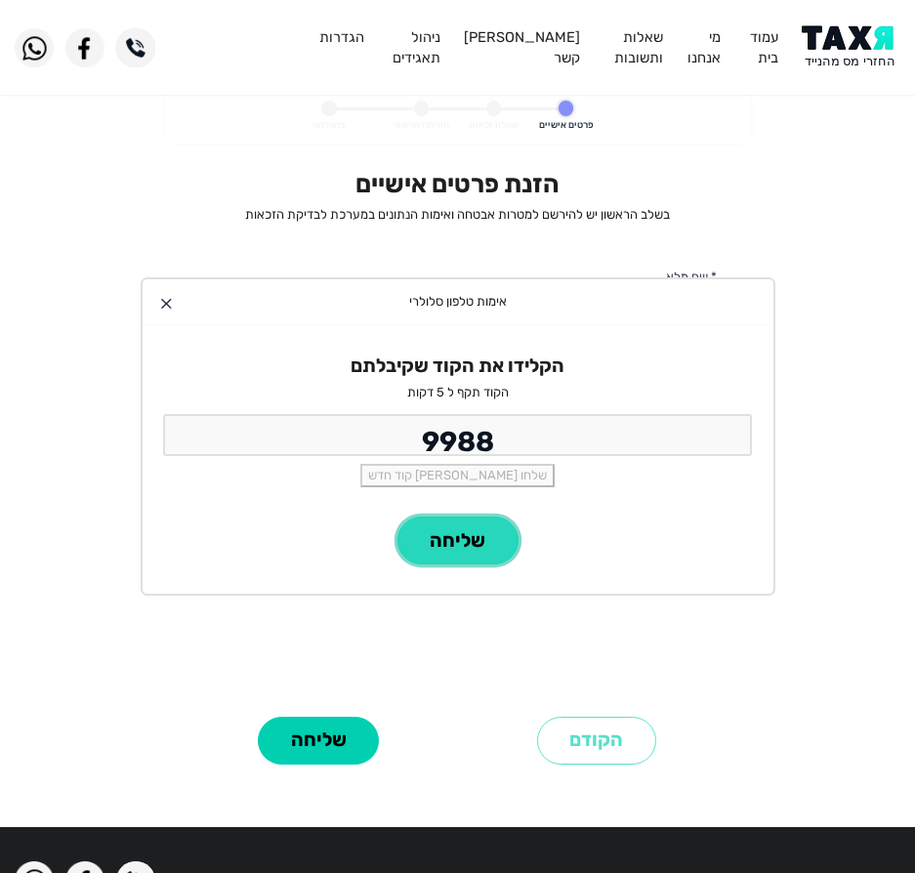
drag, startPoint x: 439, startPoint y: 524, endPoint x: 433, endPoint y: 514, distance: 12.7
click at [437, 523] on button "שליחה" at bounding box center [457, 541] width 121 height 48
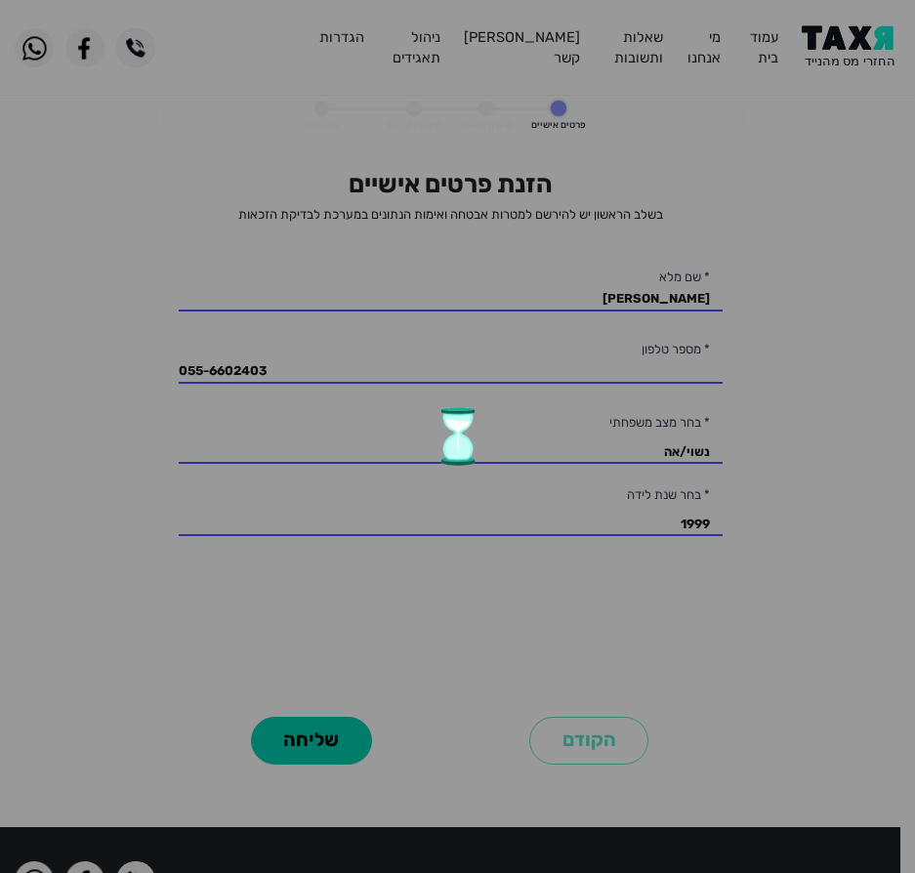
click at [436, 516] on div at bounding box center [457, 436] width 915 height 873
